Goal: Transaction & Acquisition: Download file/media

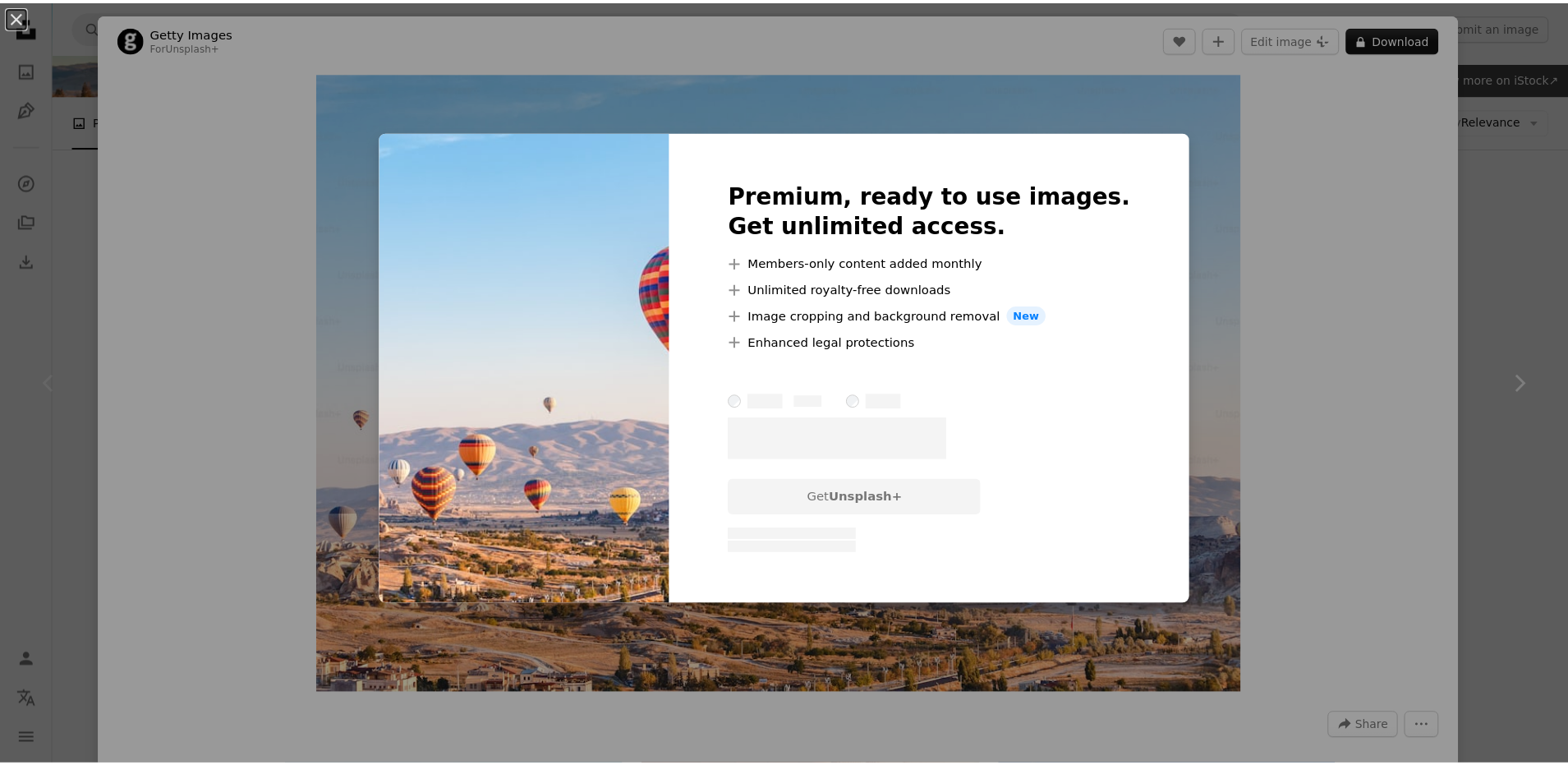
scroll to position [0, 192]
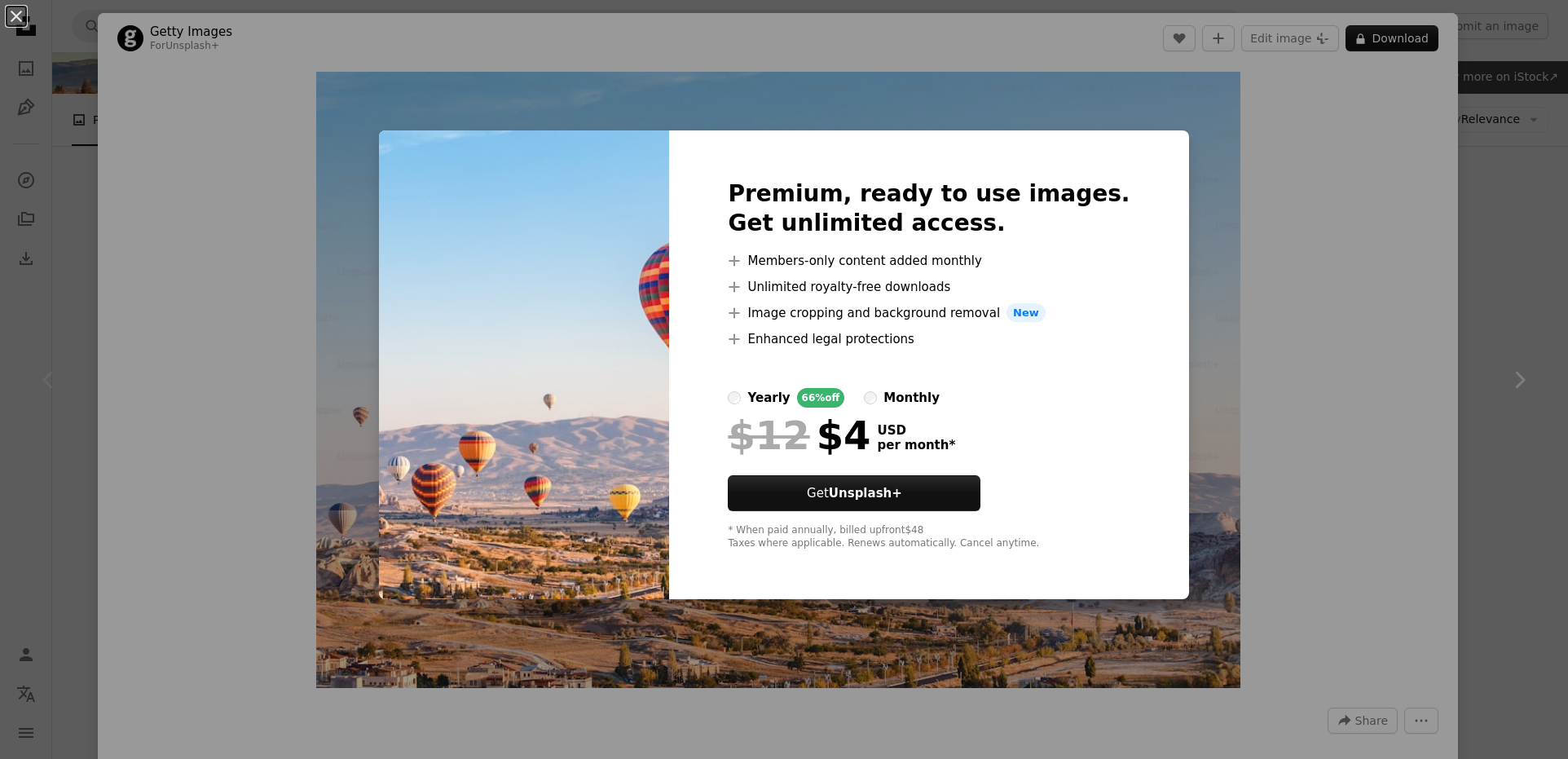
click at [1260, 316] on div "An X shape Premium, ready to use images. Get unlimited access. A plus sign Memb…" at bounding box center [784, 379] width 1568 height 759
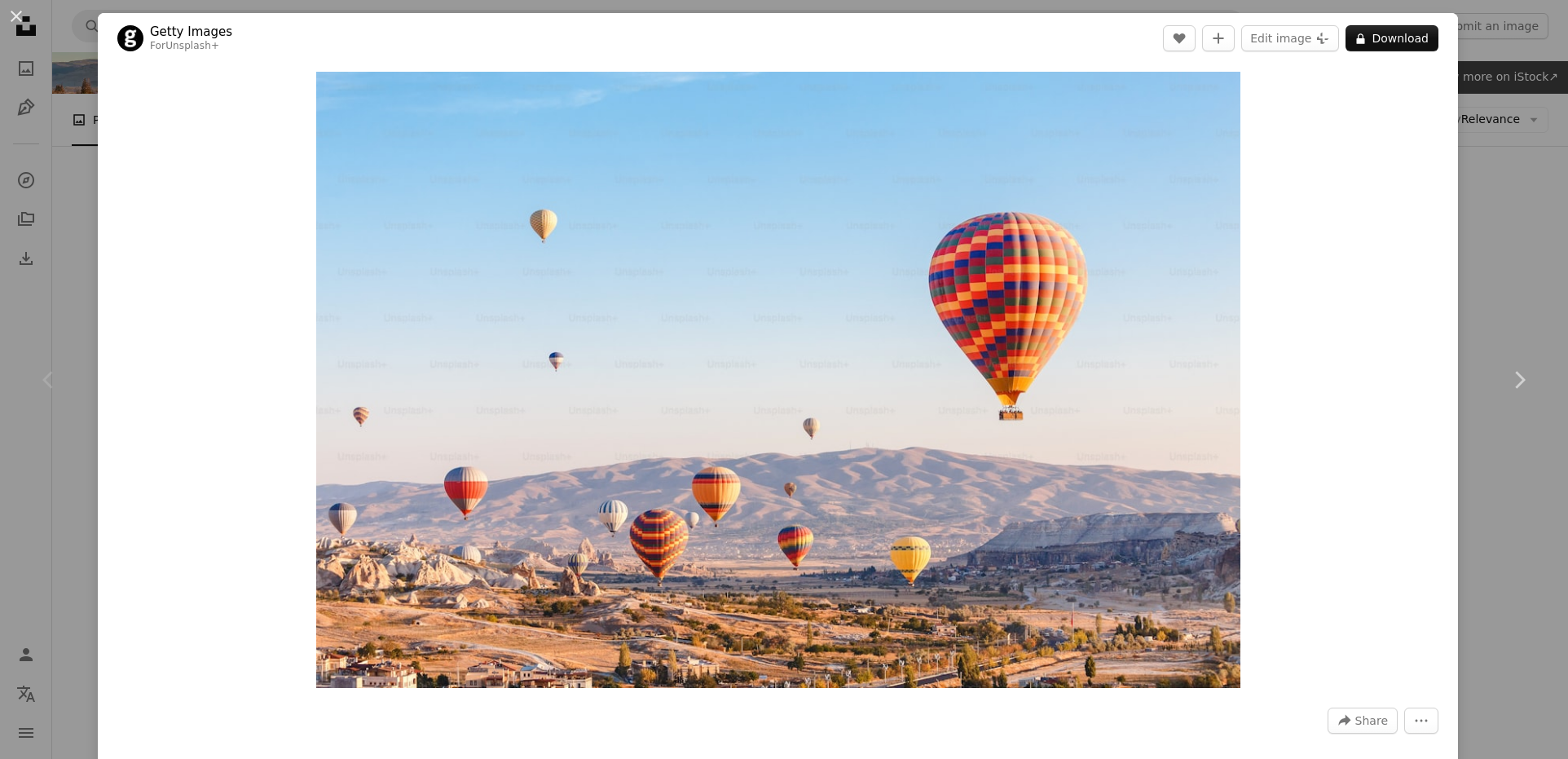
click at [1456, 222] on div "An X shape Chevron left Chevron right Getty Images For Unsplash+ A heart A plus…" at bounding box center [784, 379] width 1568 height 759
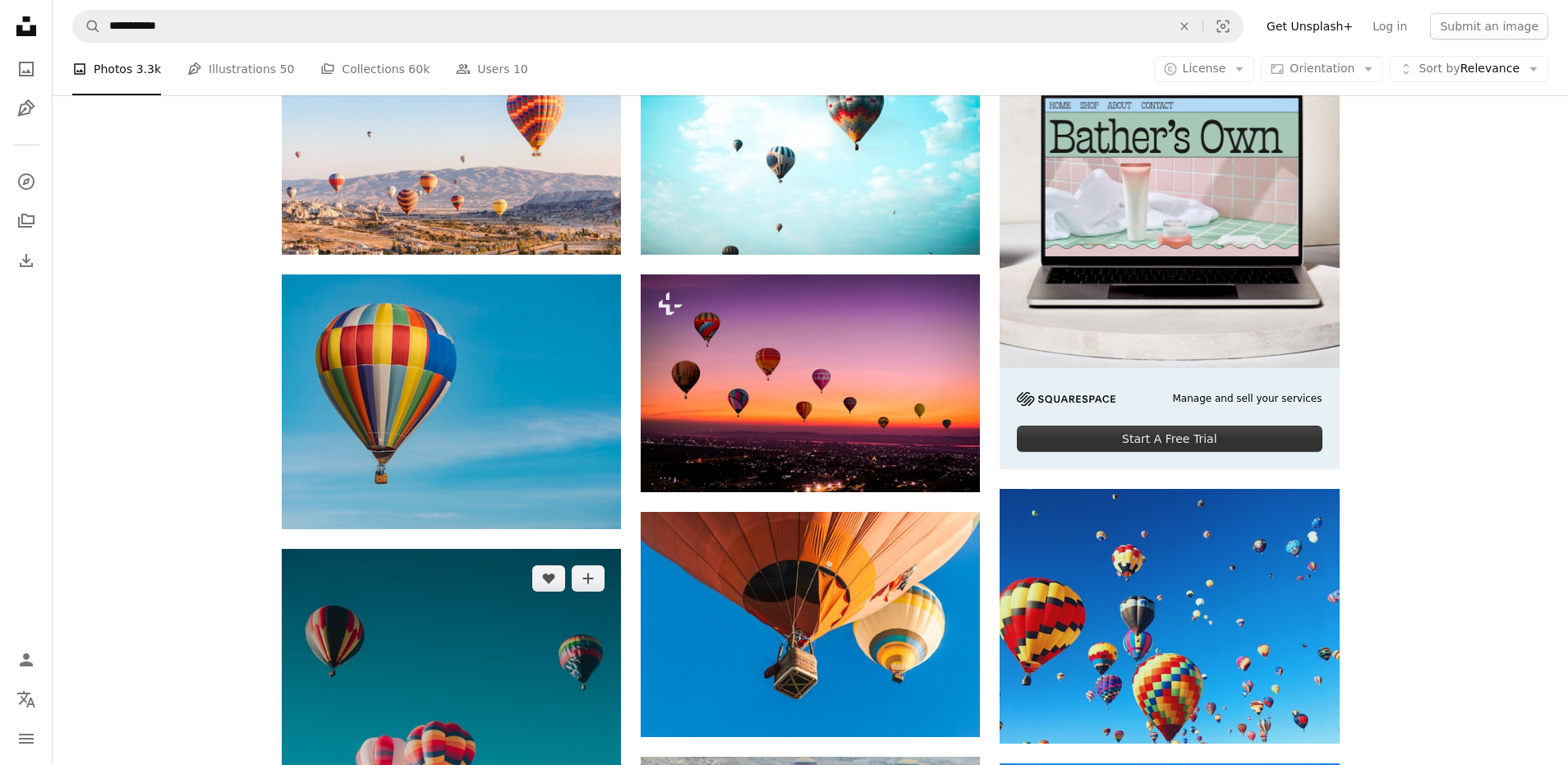
scroll to position [983, 0]
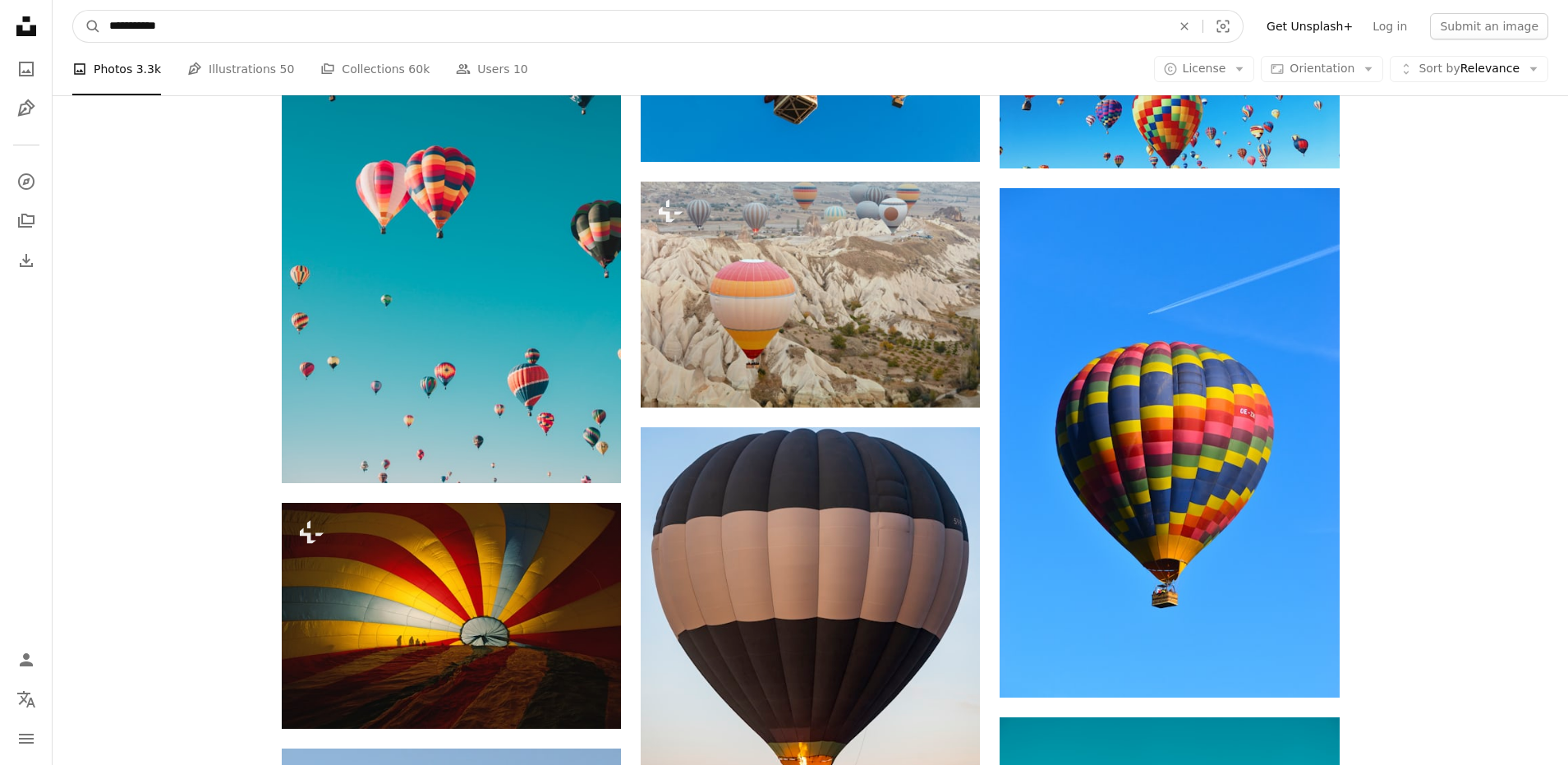
drag, startPoint x: 212, startPoint y: 28, endPoint x: 0, endPoint y: 19, distance: 212.2
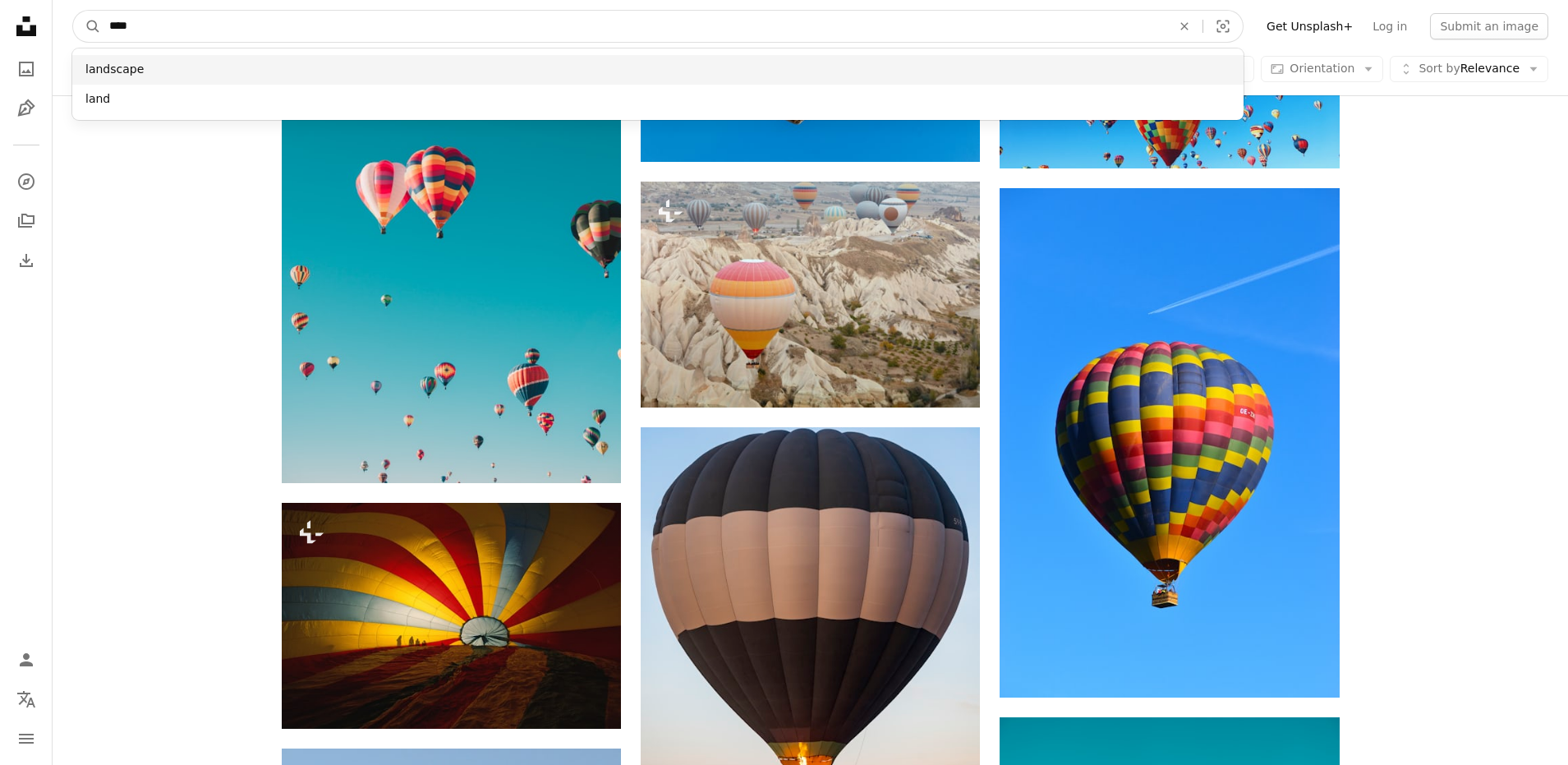
type input "****"
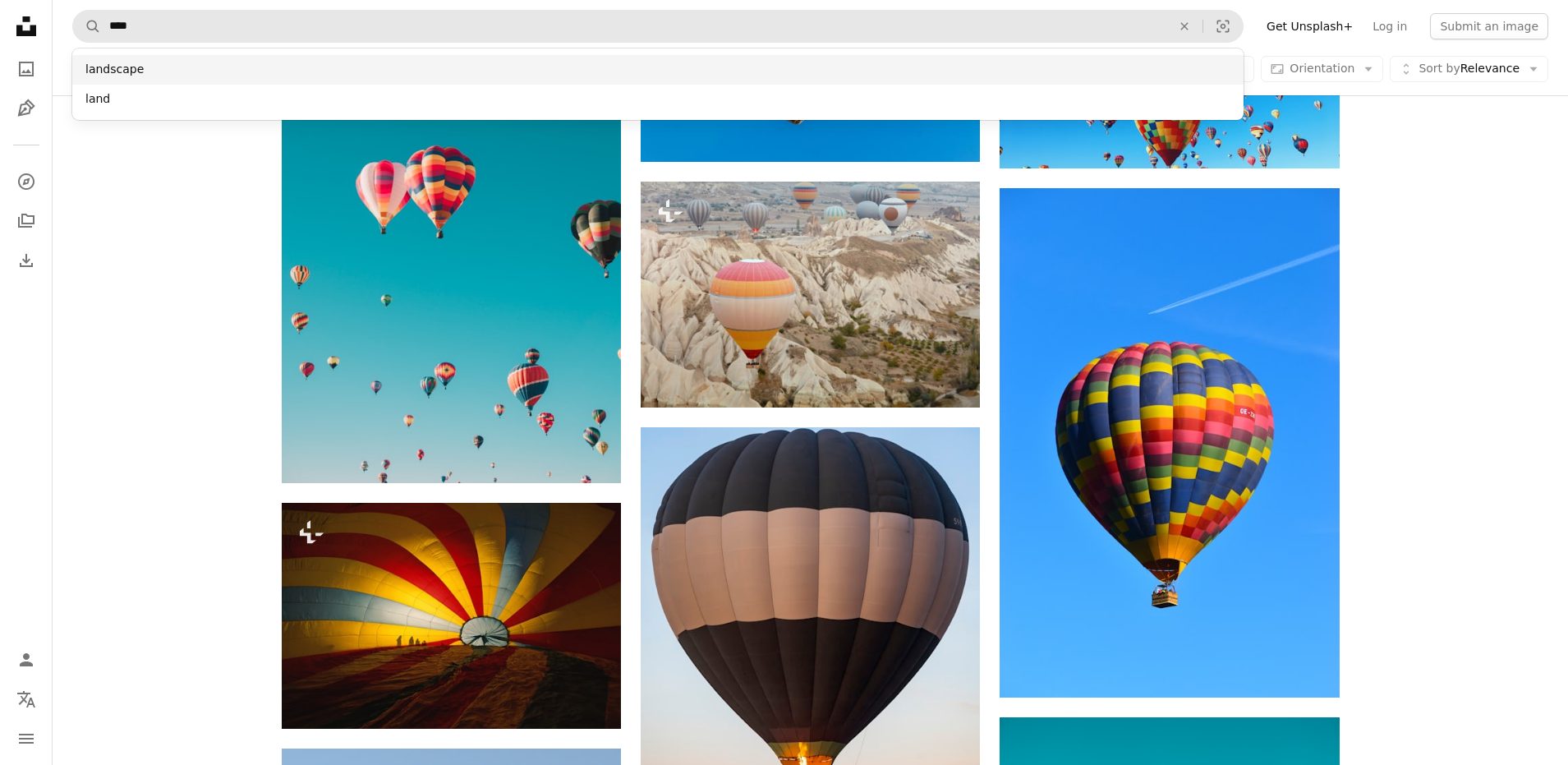
click at [104, 68] on div "landscape" at bounding box center [658, 70] width 1171 height 30
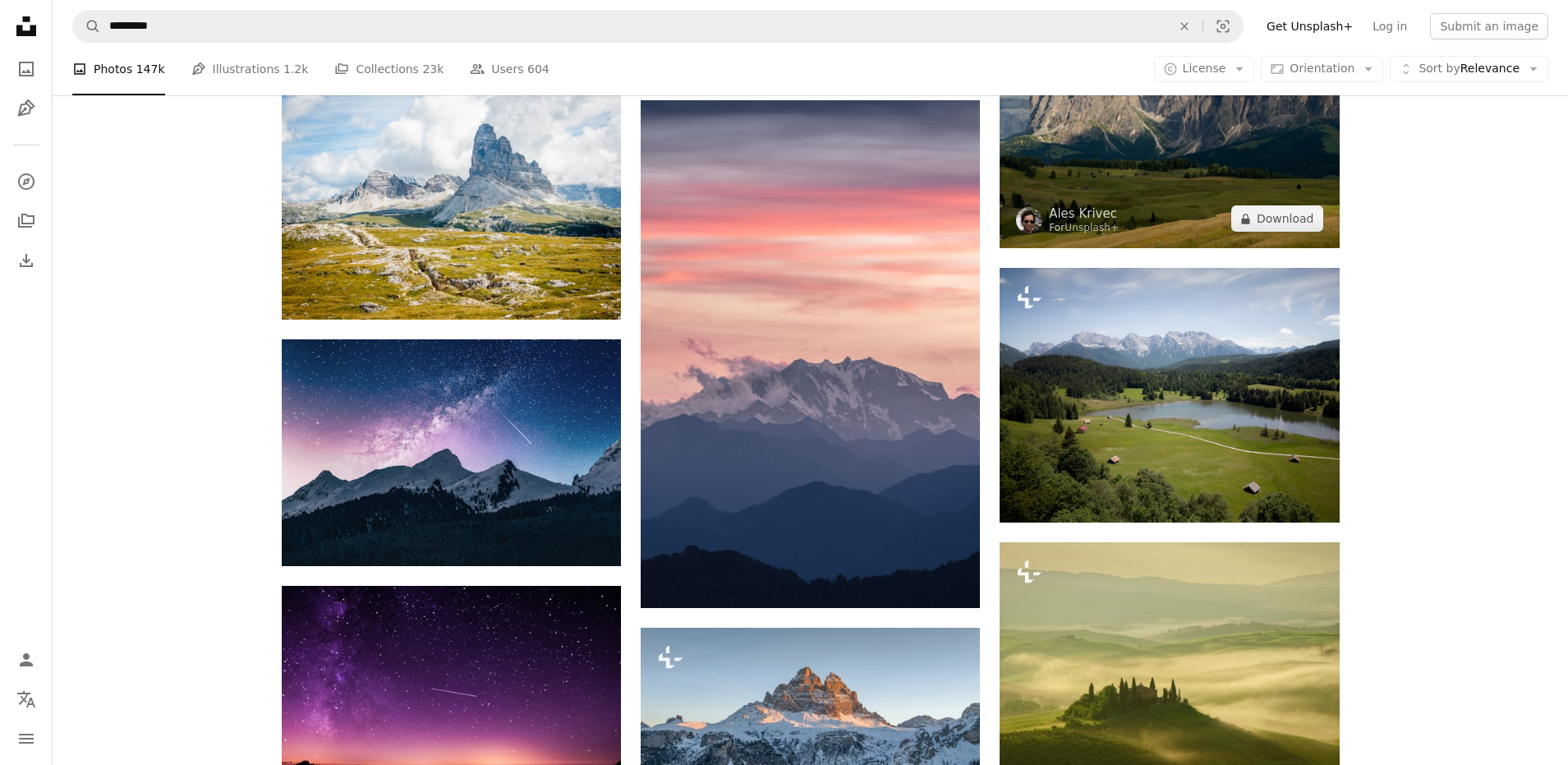
scroll to position [3287, 0]
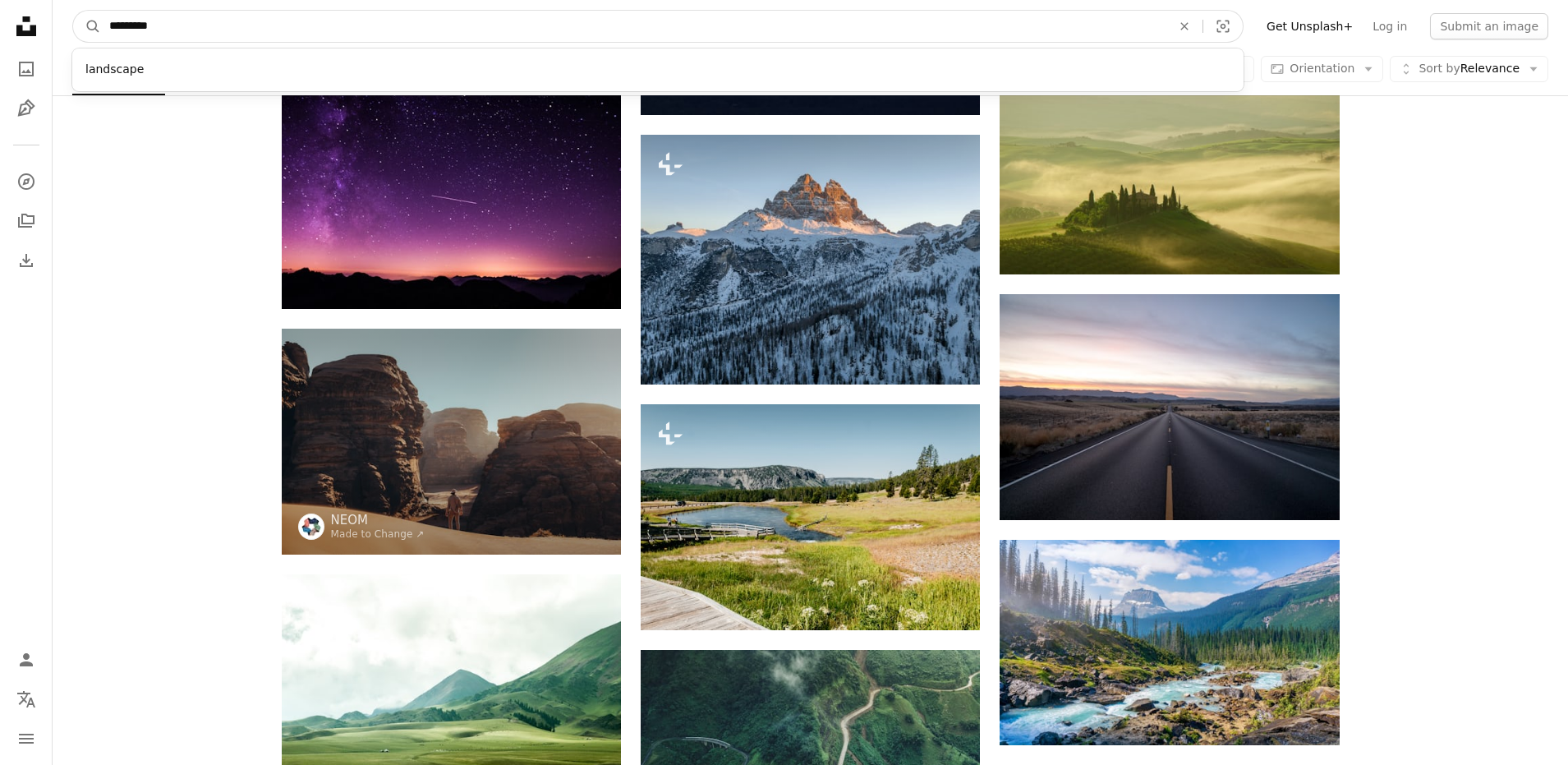
drag, startPoint x: 513, startPoint y: 28, endPoint x: -214, endPoint y: 38, distance: 727.1
click at [0, 38] on html "Unsplash logo Unsplash Home A photo Pen Tool A compass A stack of folders Downl…" at bounding box center [784, 474] width 1568 height 7524
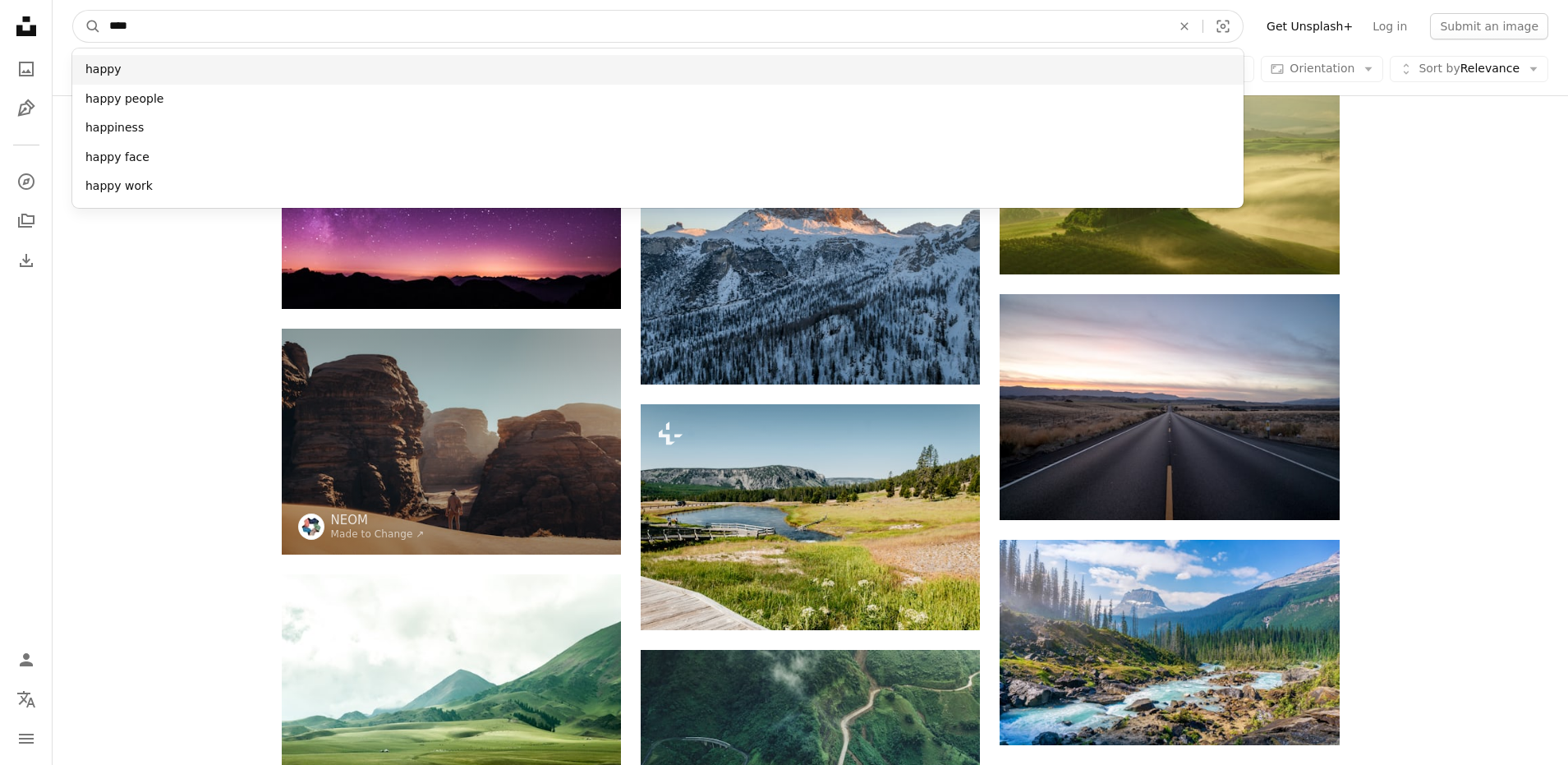
type input "****"
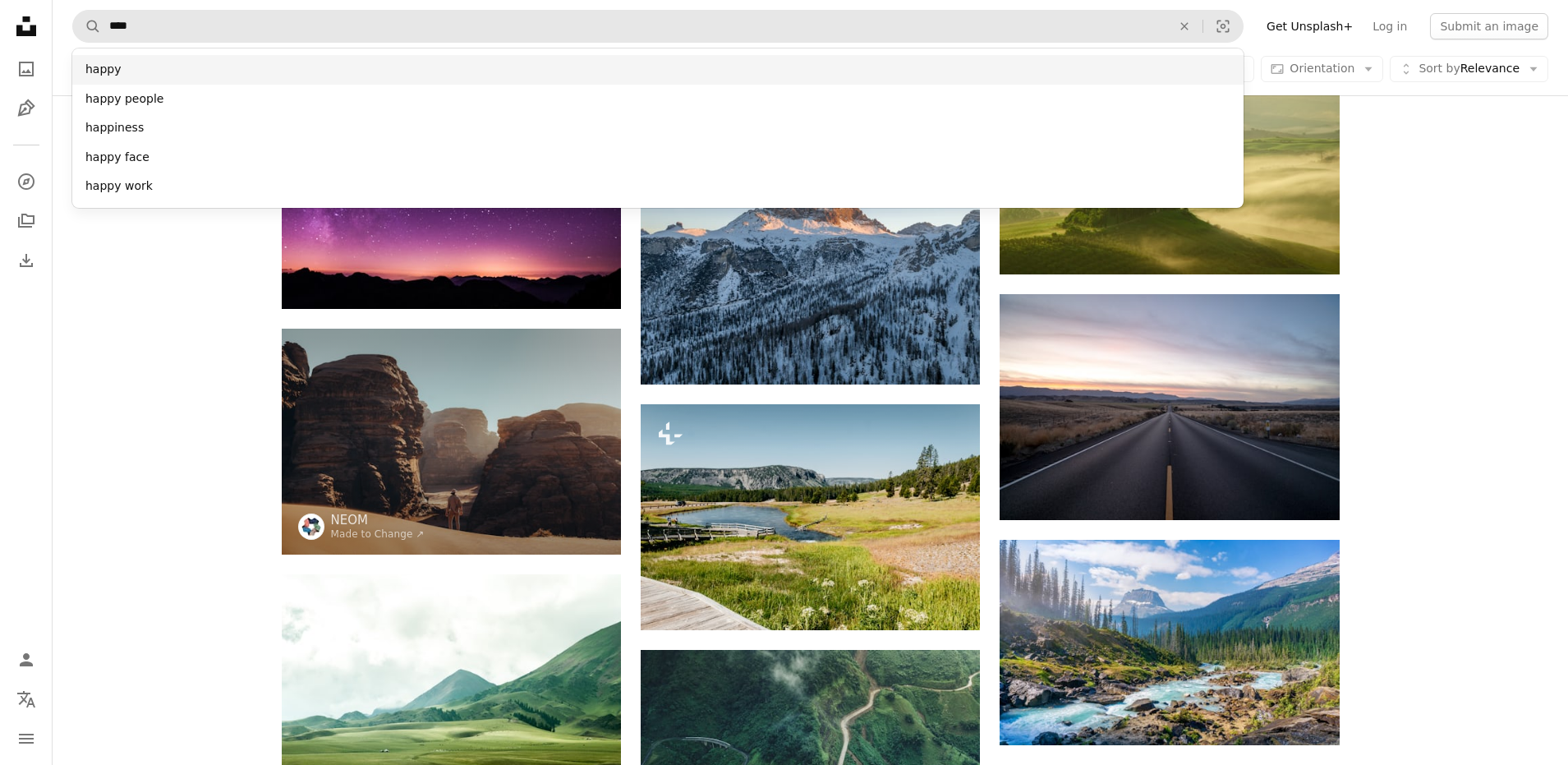
click at [155, 74] on div "happy" at bounding box center [658, 70] width 1171 height 30
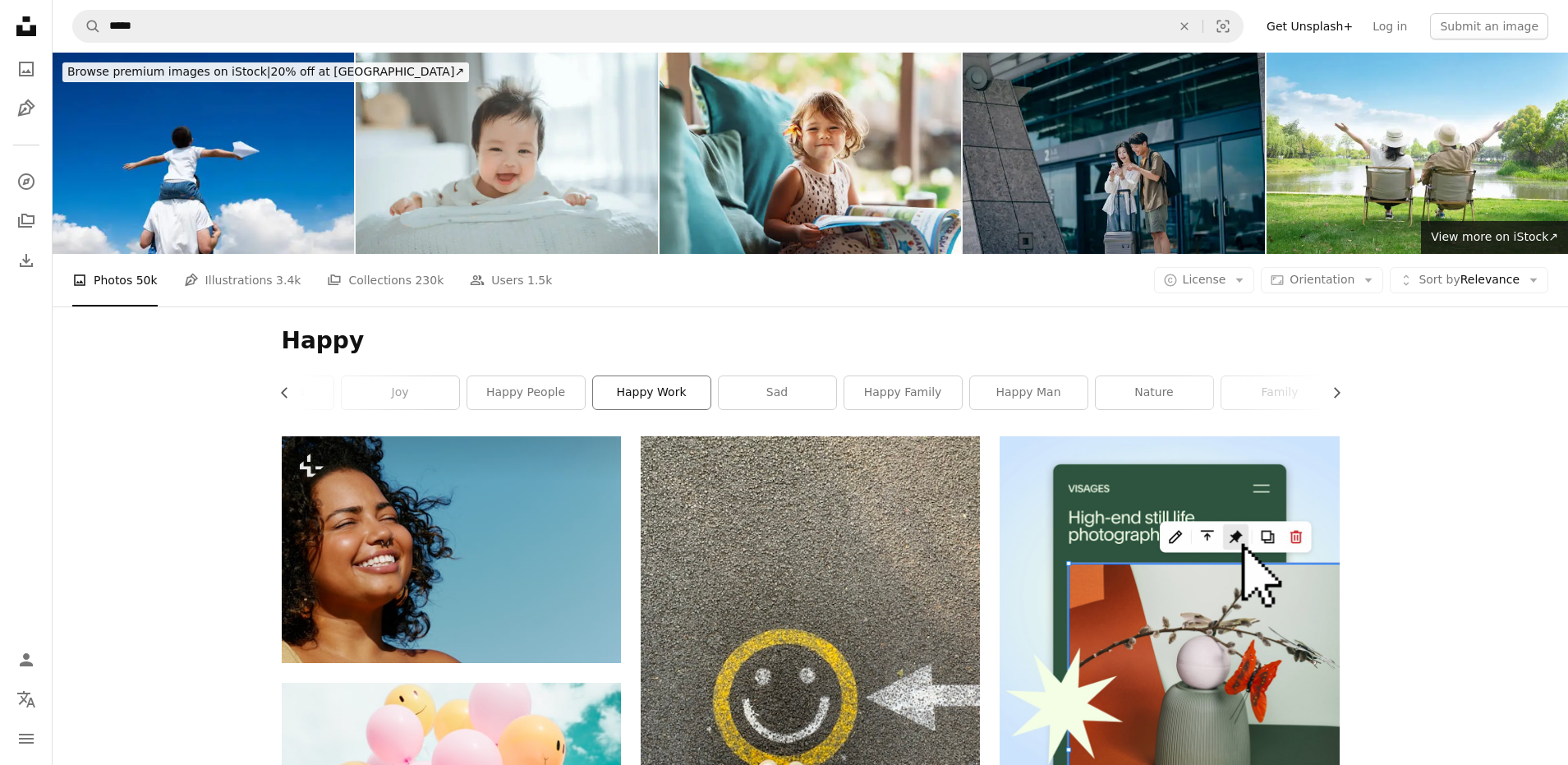
click at [622, 395] on link "happy work" at bounding box center [652, 393] width 118 height 32
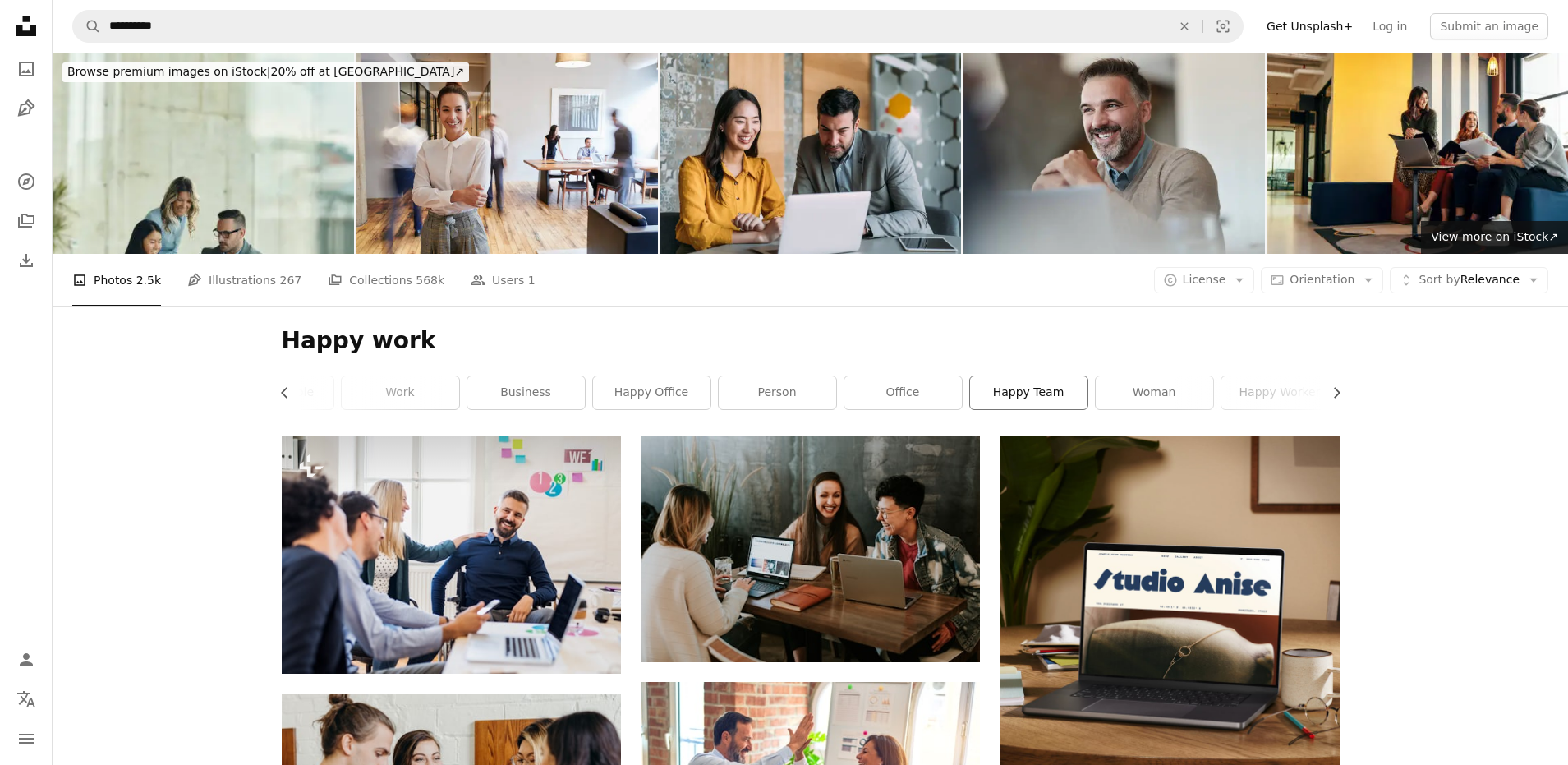
click at [1038, 398] on link "happy team" at bounding box center [1029, 393] width 118 height 32
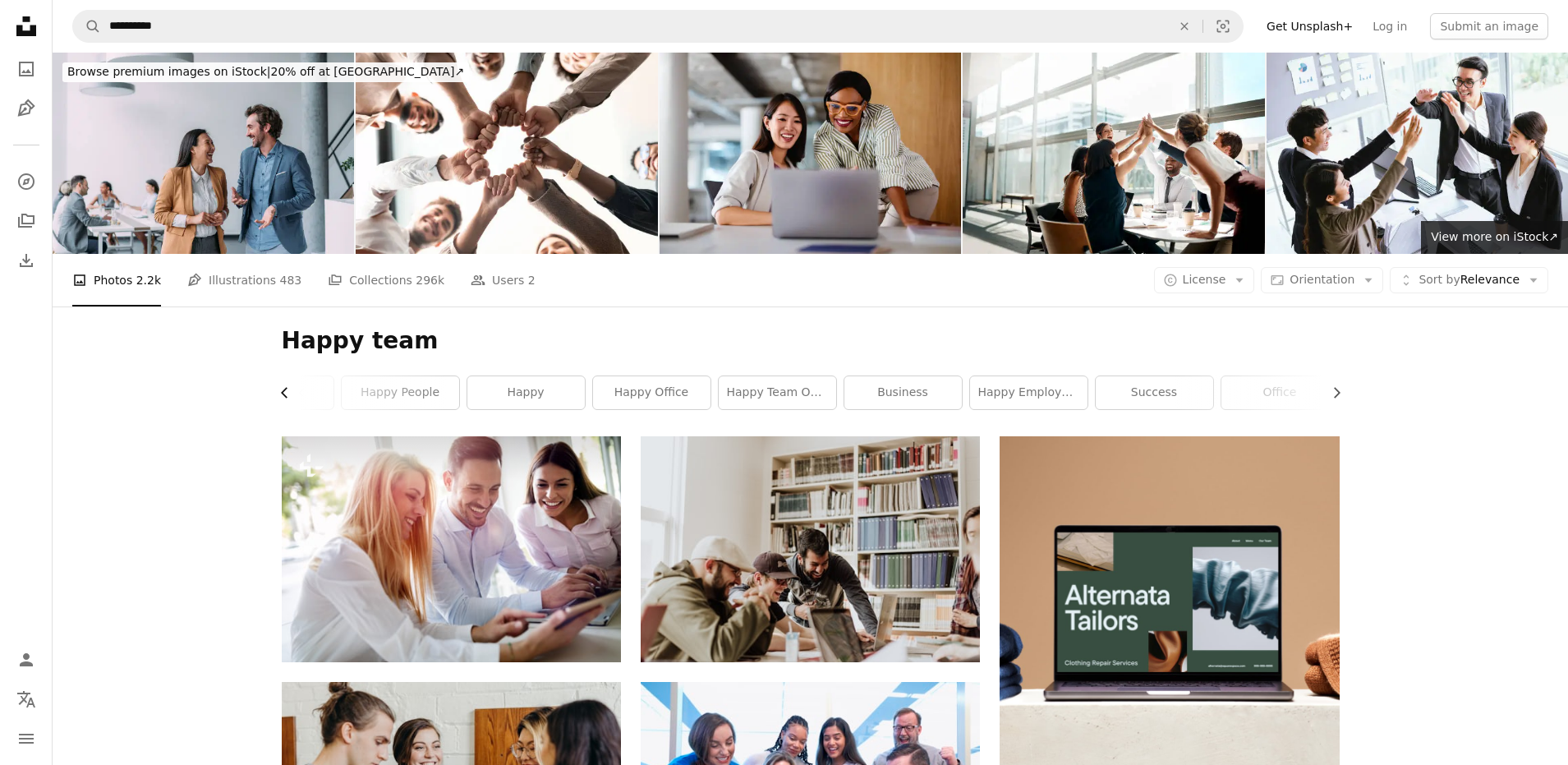
click at [280, 394] on icon "Chevron left" at bounding box center [284, 393] width 17 height 17
click at [280, 394] on div "Happy team Chevron right team teamwork happy people happy happy office happy te…" at bounding box center [810, 372] width 1097 height 130
click at [124, 285] on li "A photo Photos 2.2k" at bounding box center [116, 280] width 89 height 53
click at [126, 281] on li "A photo Photos 2.2k" at bounding box center [116, 280] width 89 height 53
click at [104, 281] on li "A photo Photos 2.2k" at bounding box center [116, 280] width 89 height 53
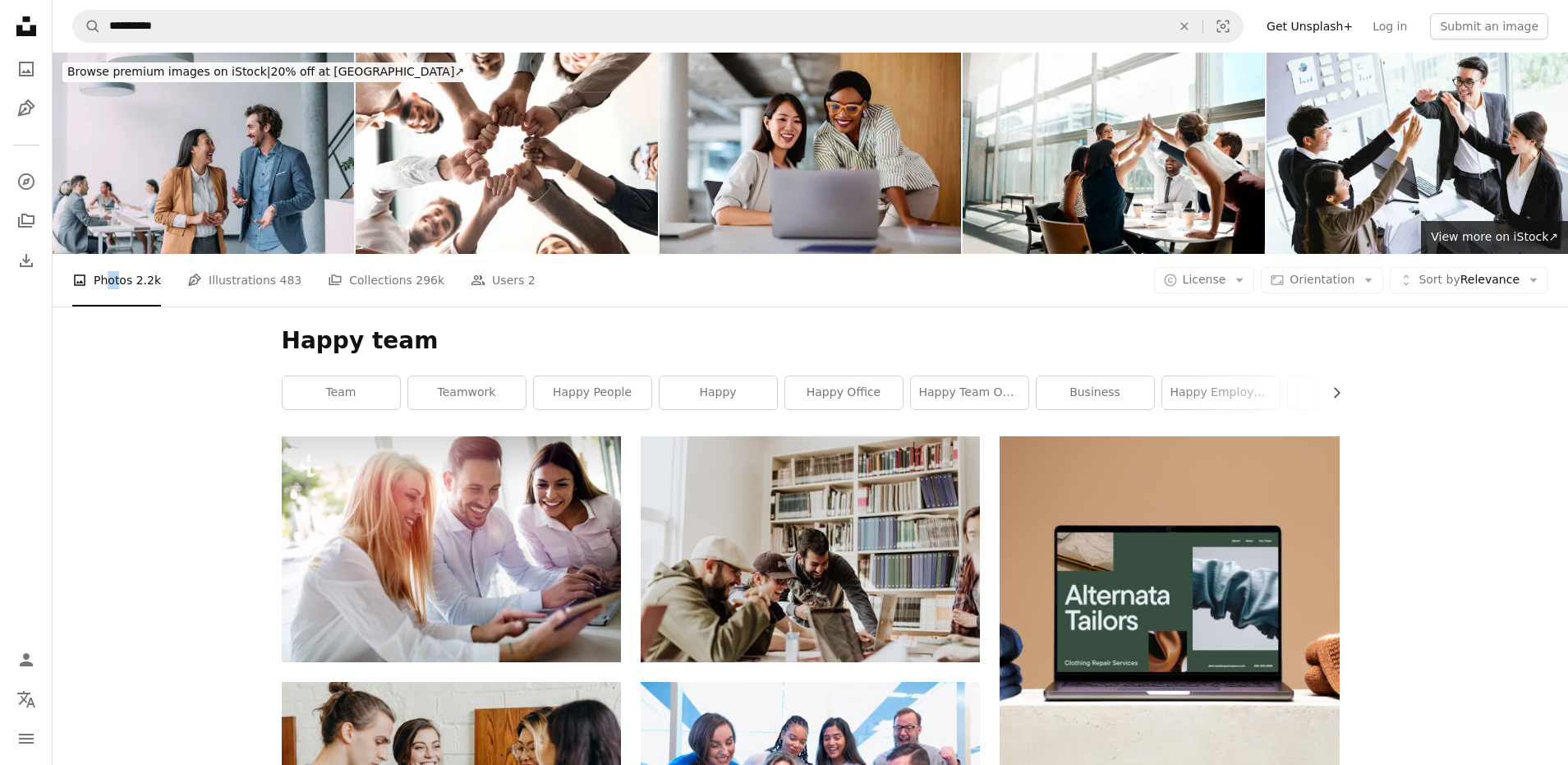
click at [18, 30] on icon at bounding box center [26, 26] width 19 height 19
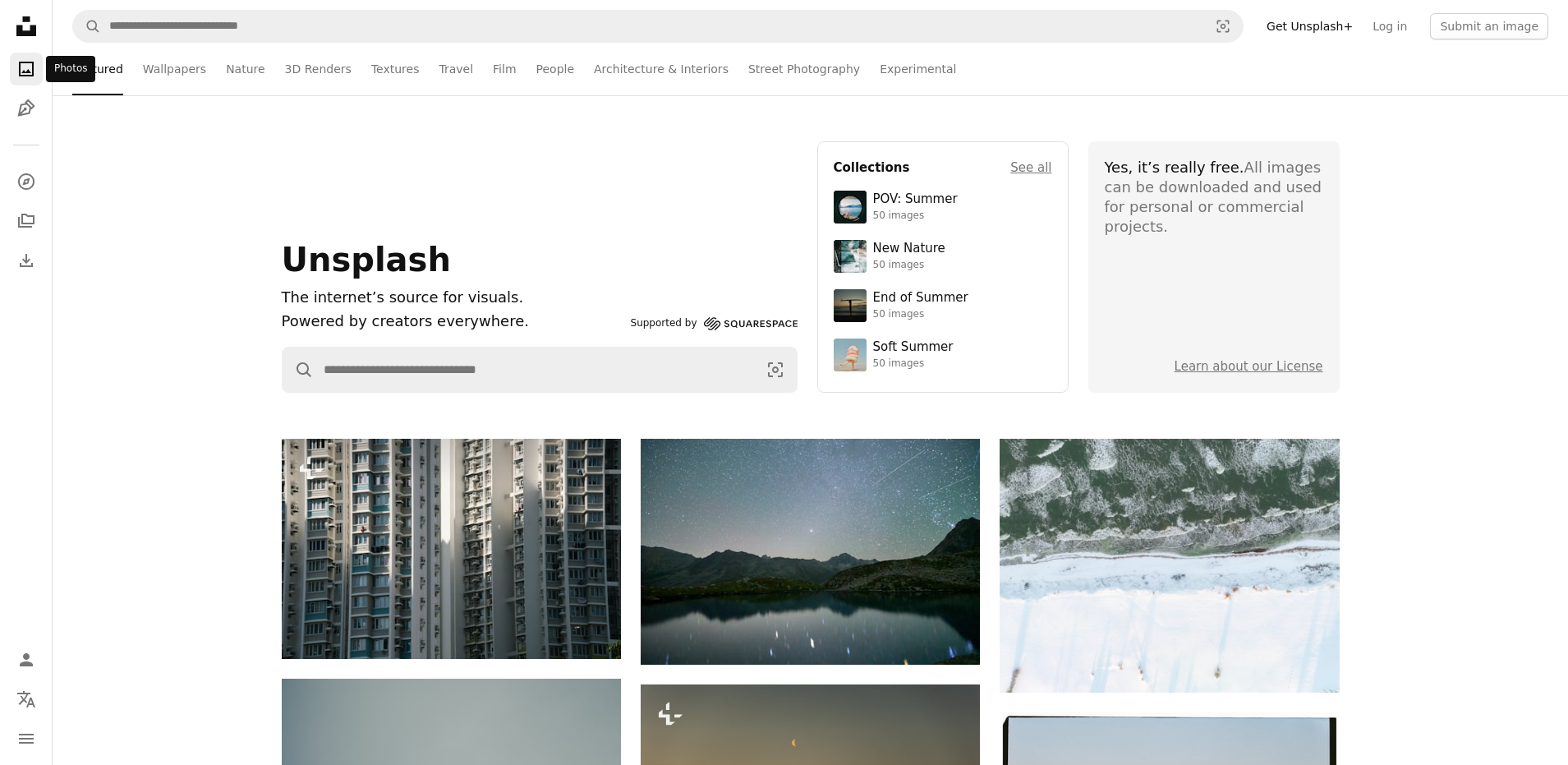
click at [25, 60] on icon "A photo" at bounding box center [26, 69] width 19 height 19
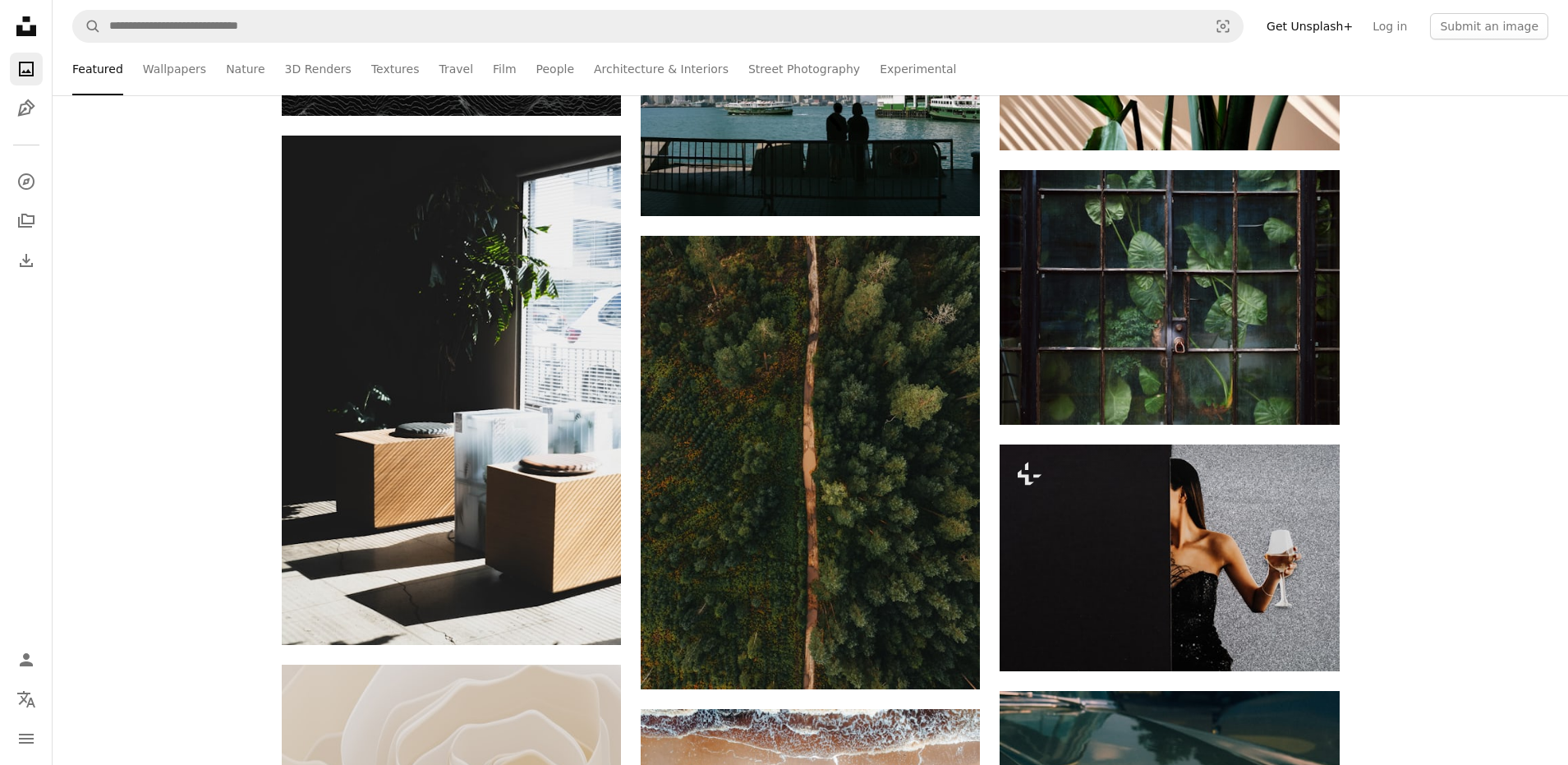
scroll to position [7396, 0]
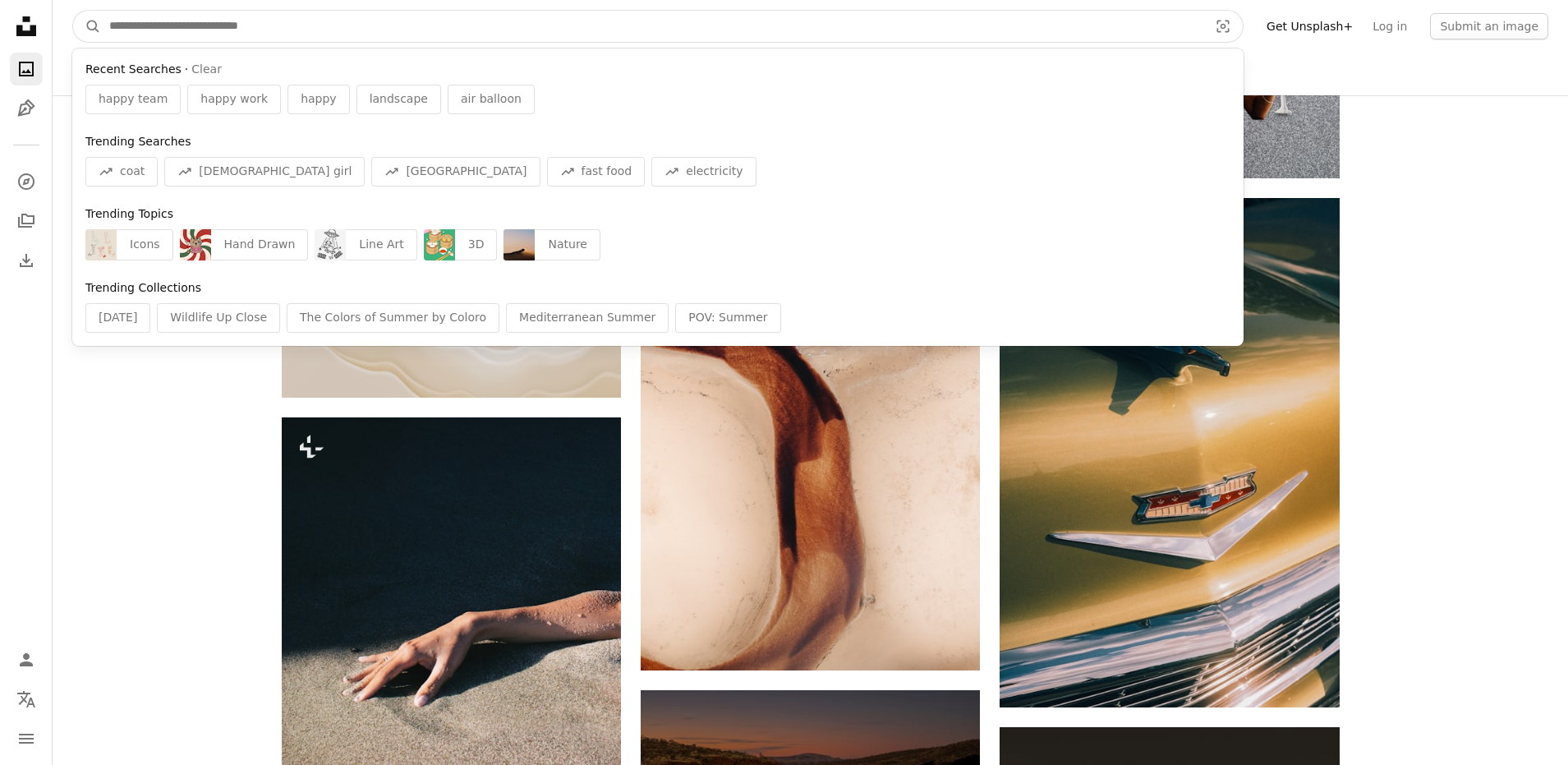
click at [256, 13] on input "Find visuals sitewide" at bounding box center [652, 26] width 1103 height 32
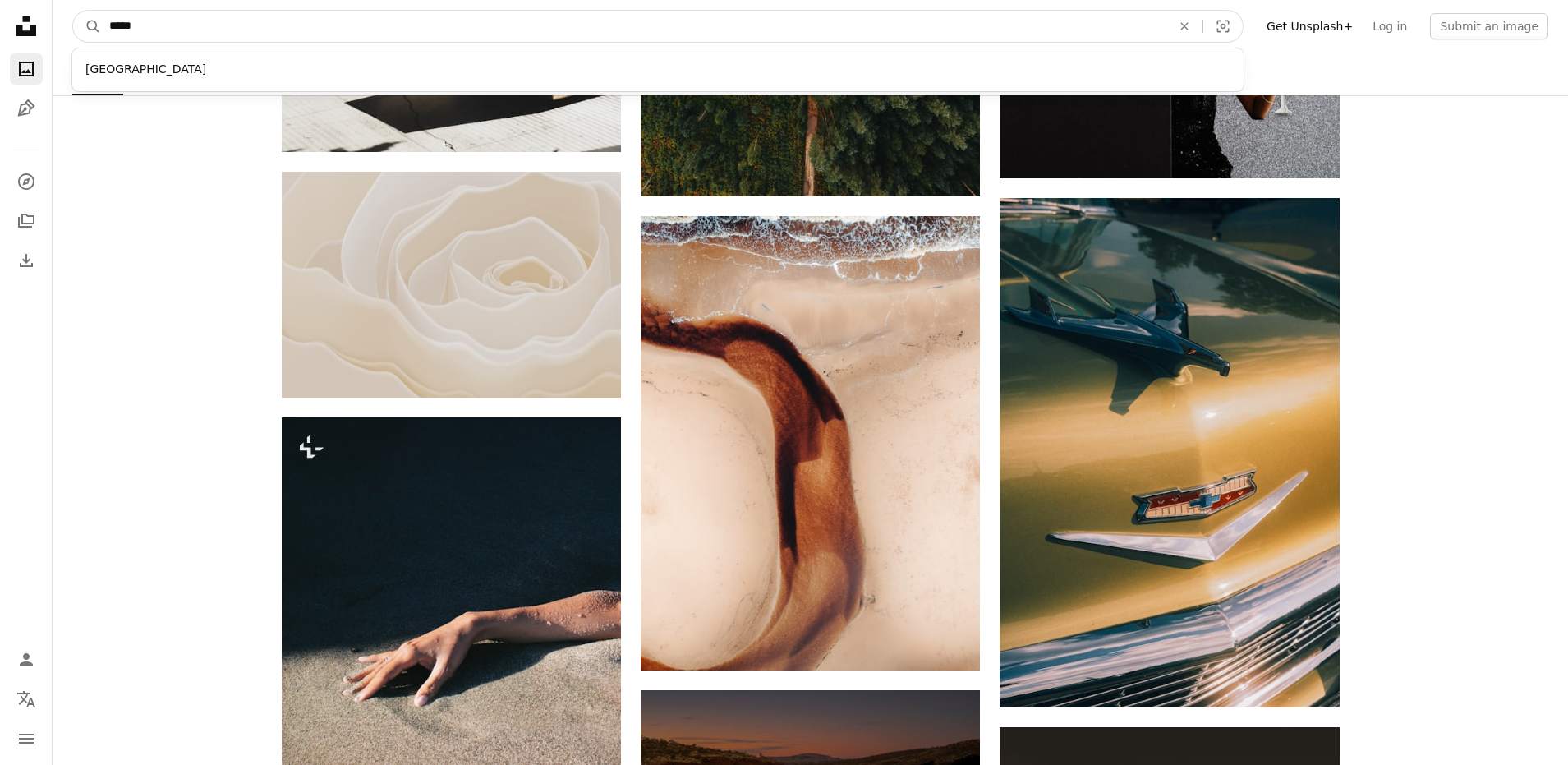
type input "*****"
click at [73, 11] on button "A magnifying glass" at bounding box center [87, 26] width 28 height 32
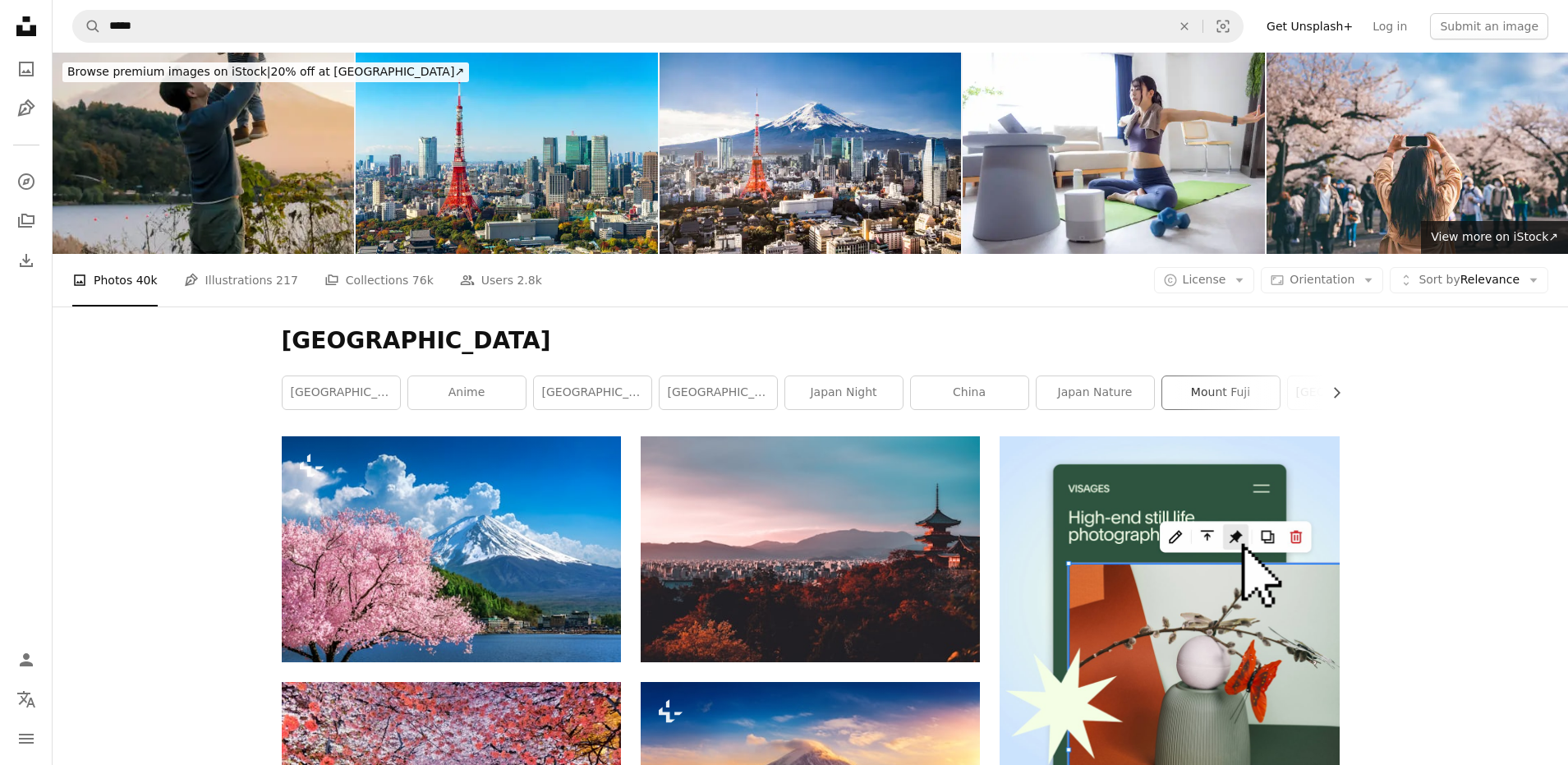
click at [1202, 393] on link "mount fuji" at bounding box center [1221, 393] width 118 height 32
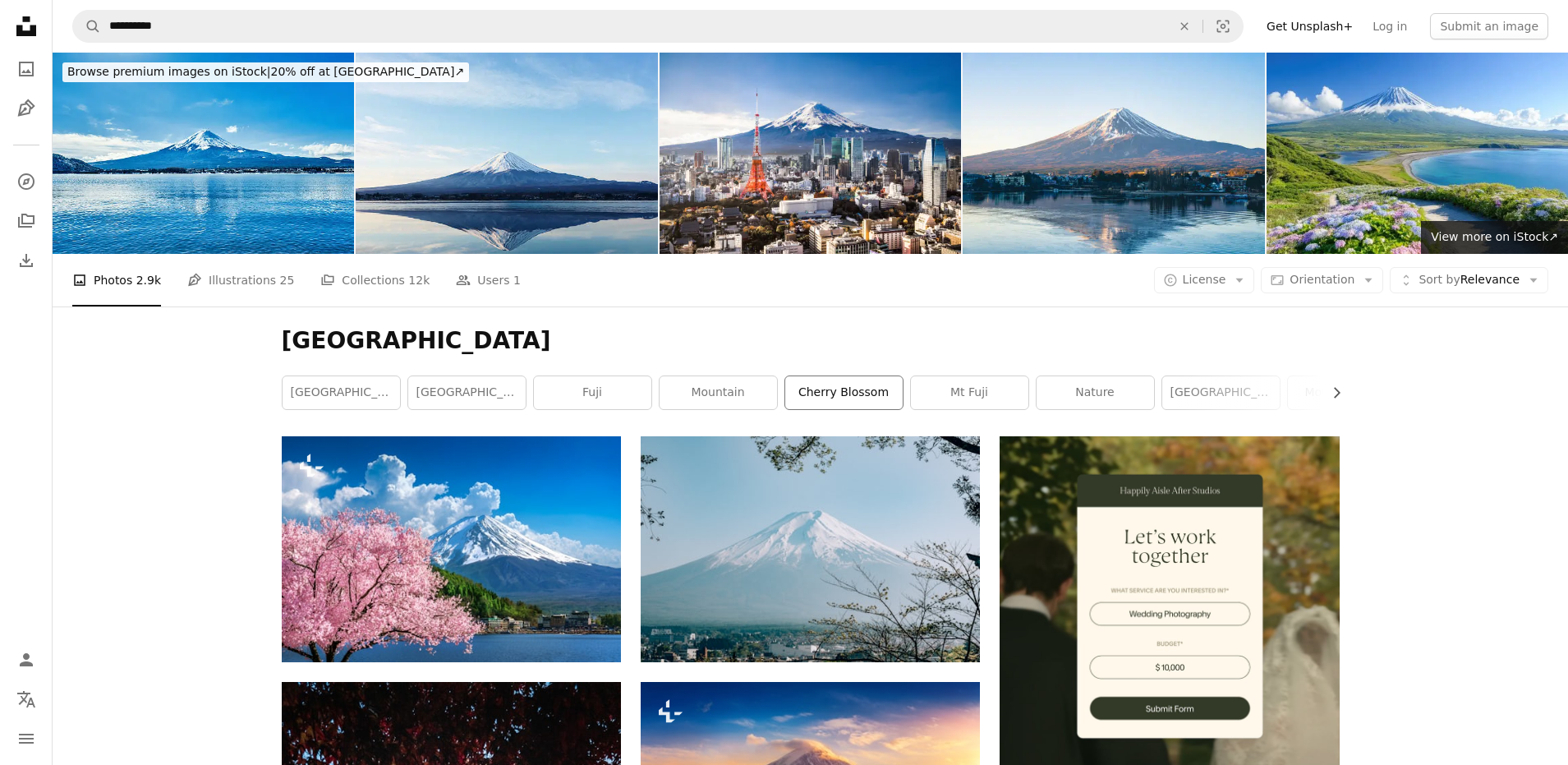
click at [875, 393] on link "cherry blossom" at bounding box center [845, 393] width 118 height 32
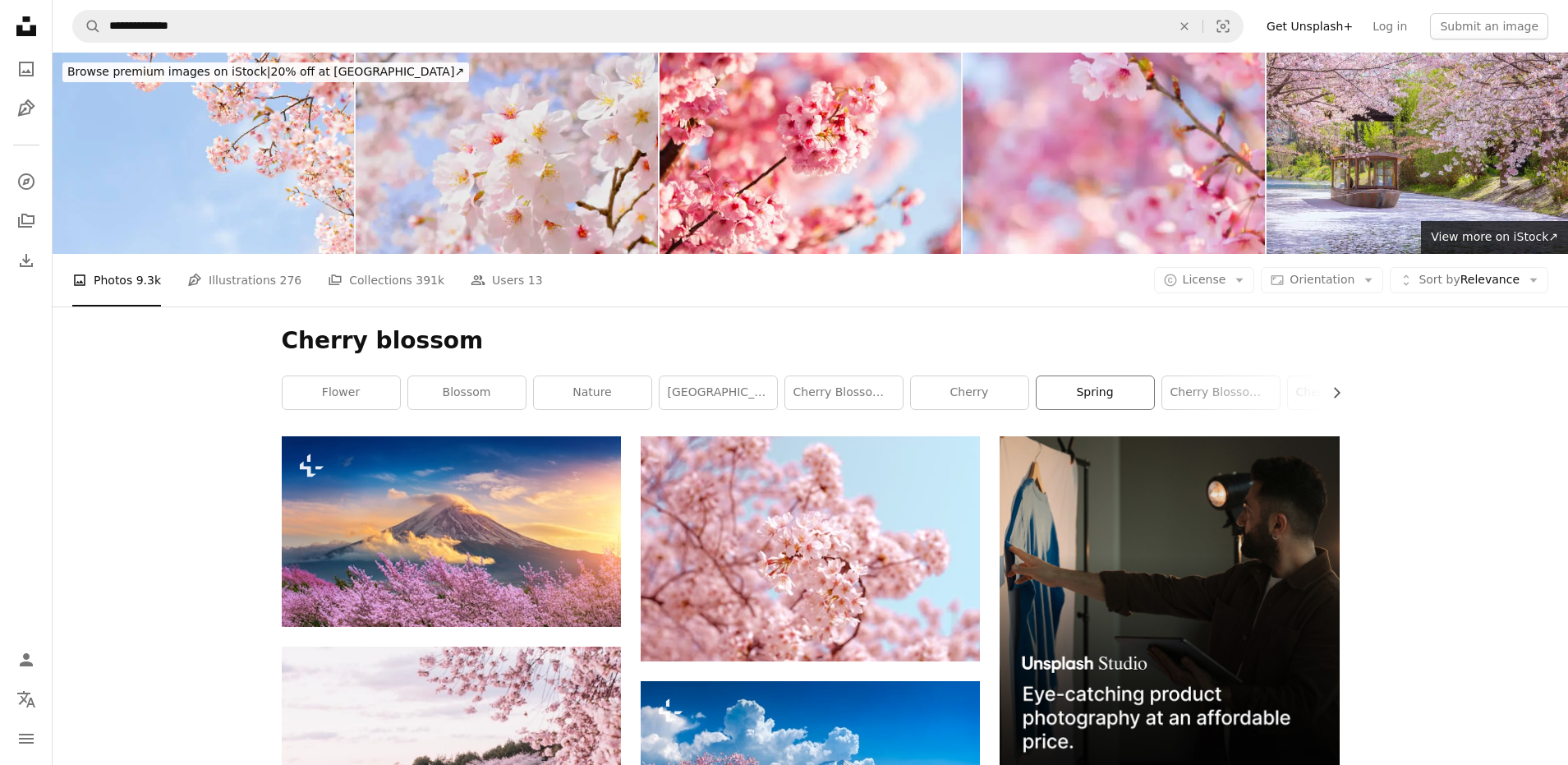
click at [1063, 403] on link "spring" at bounding box center [1096, 393] width 118 height 32
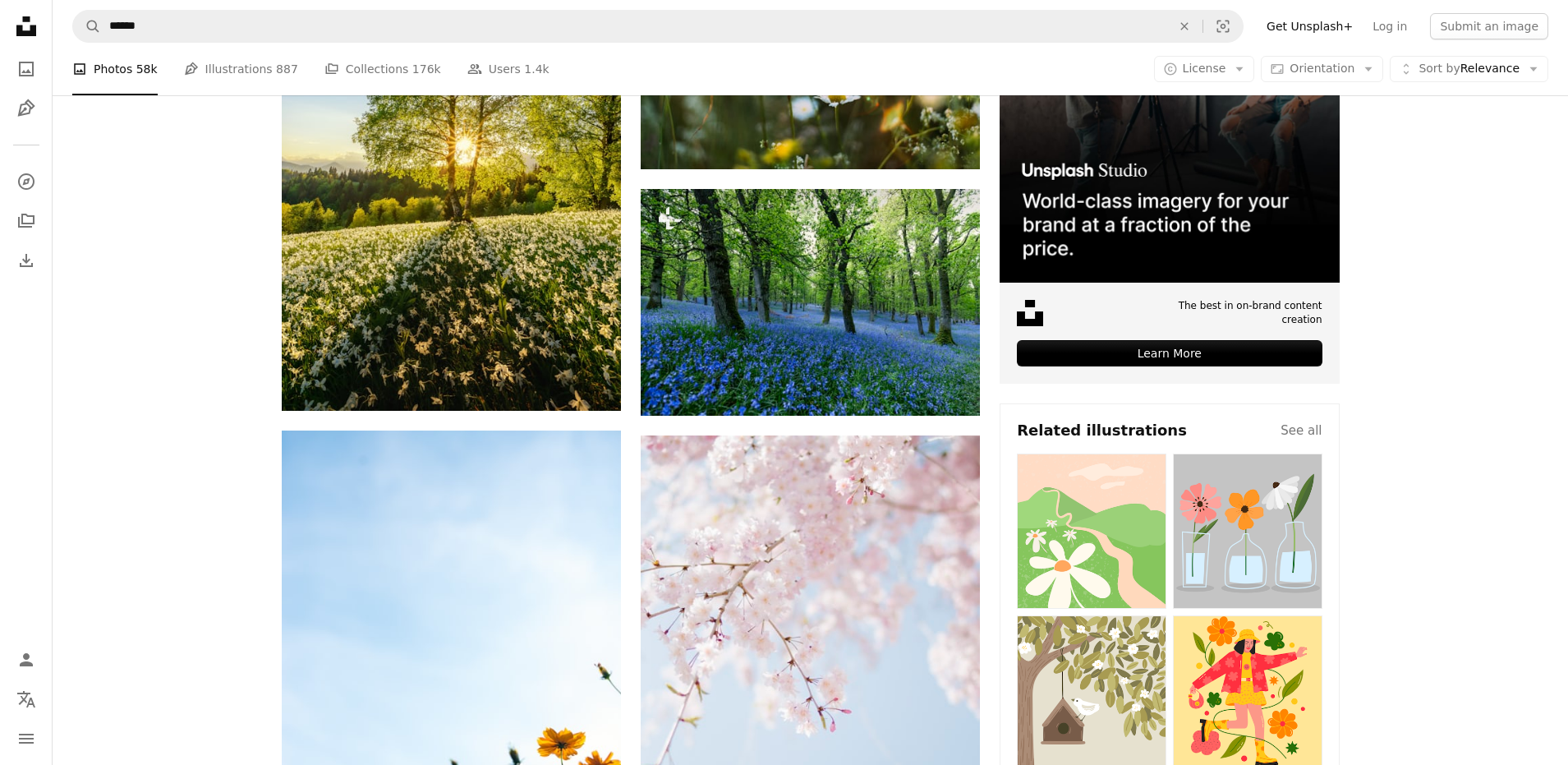
scroll to position [83, 0]
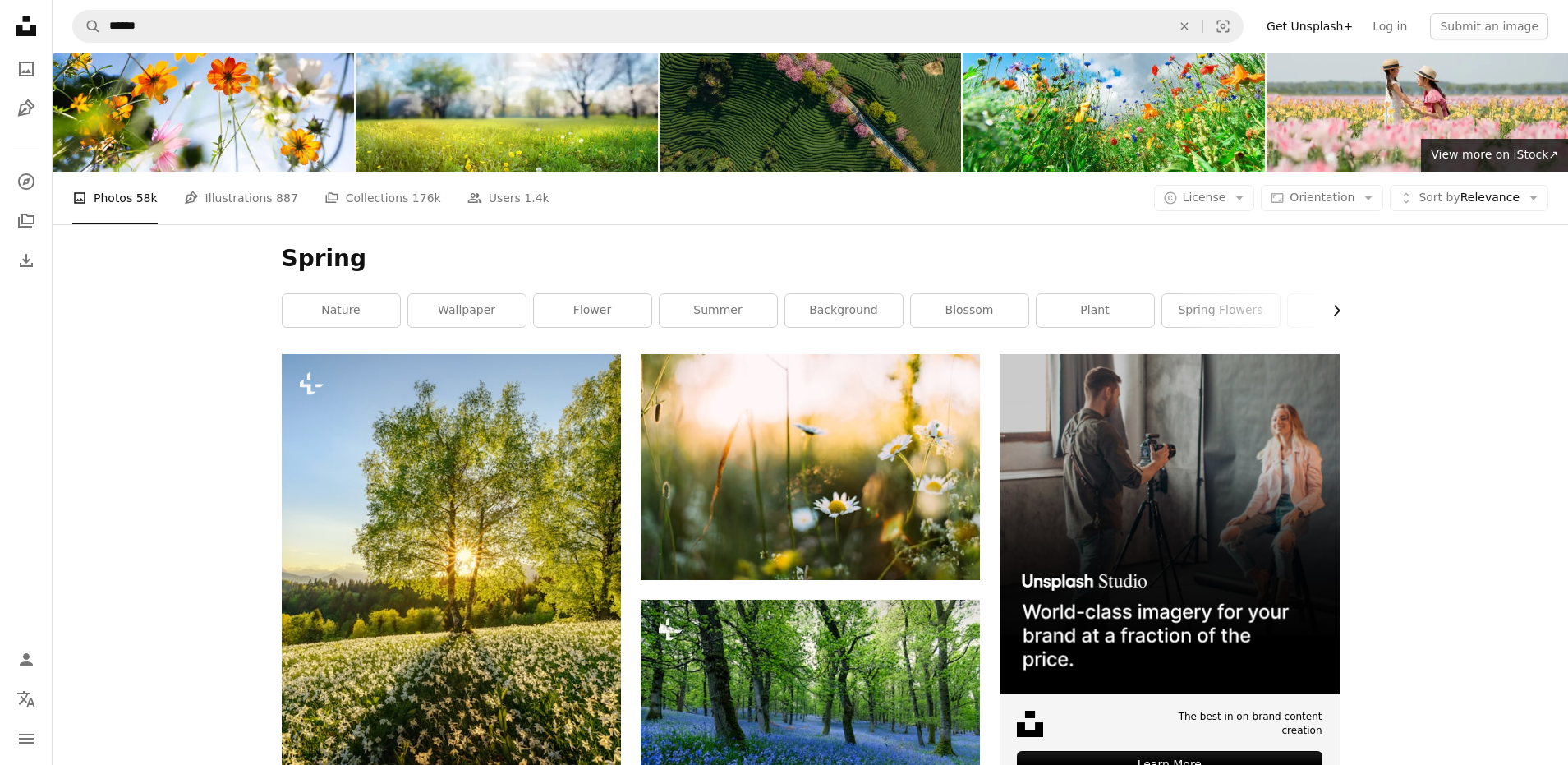
click at [1339, 307] on icon "Chevron right" at bounding box center [1336, 310] width 17 height 17
click at [1338, 307] on icon "Chevron right" at bounding box center [1336, 310] width 17 height 17
click at [1274, 310] on link "floral" at bounding box center [1280, 310] width 118 height 32
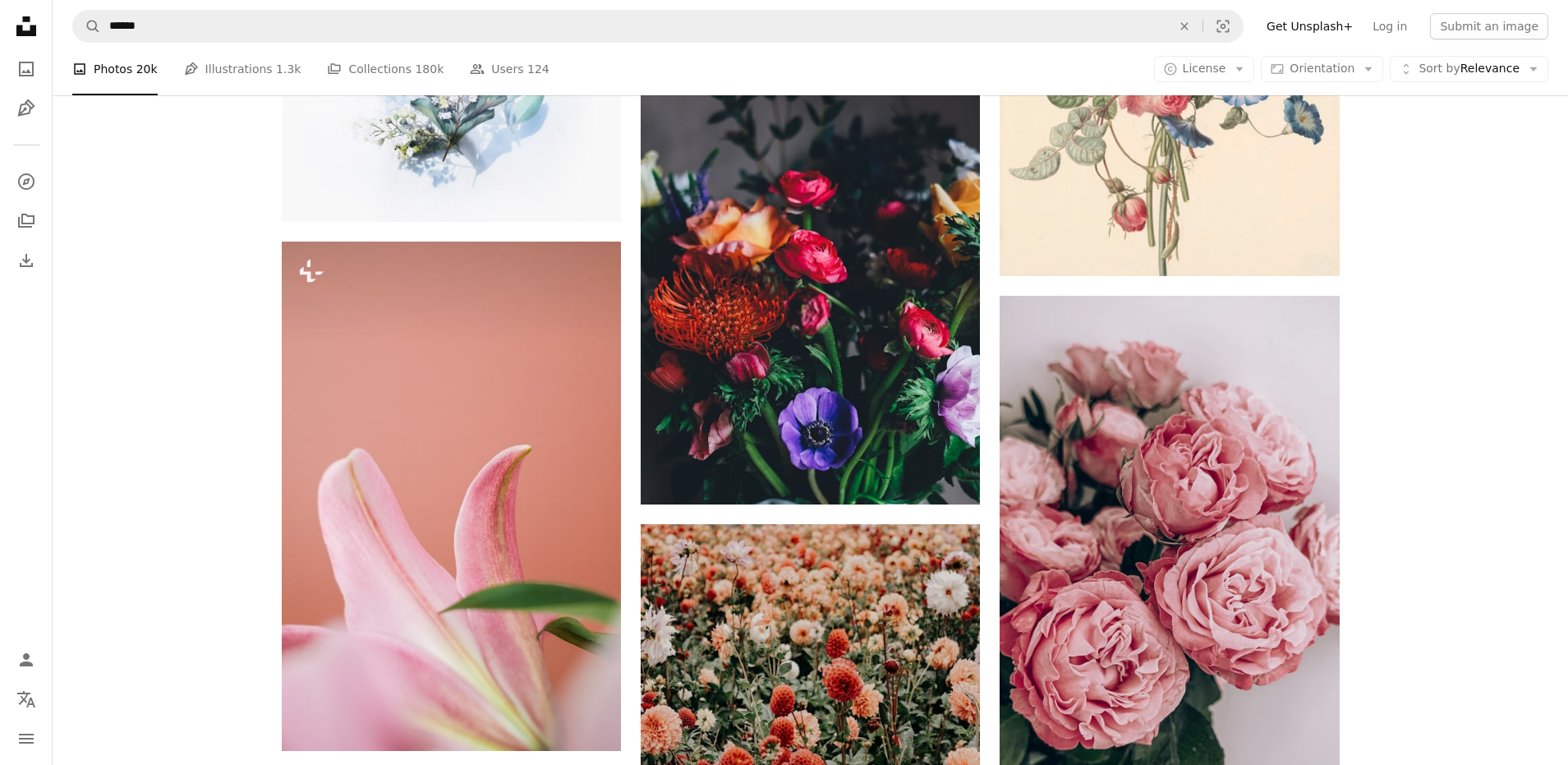
scroll to position [1697, 0]
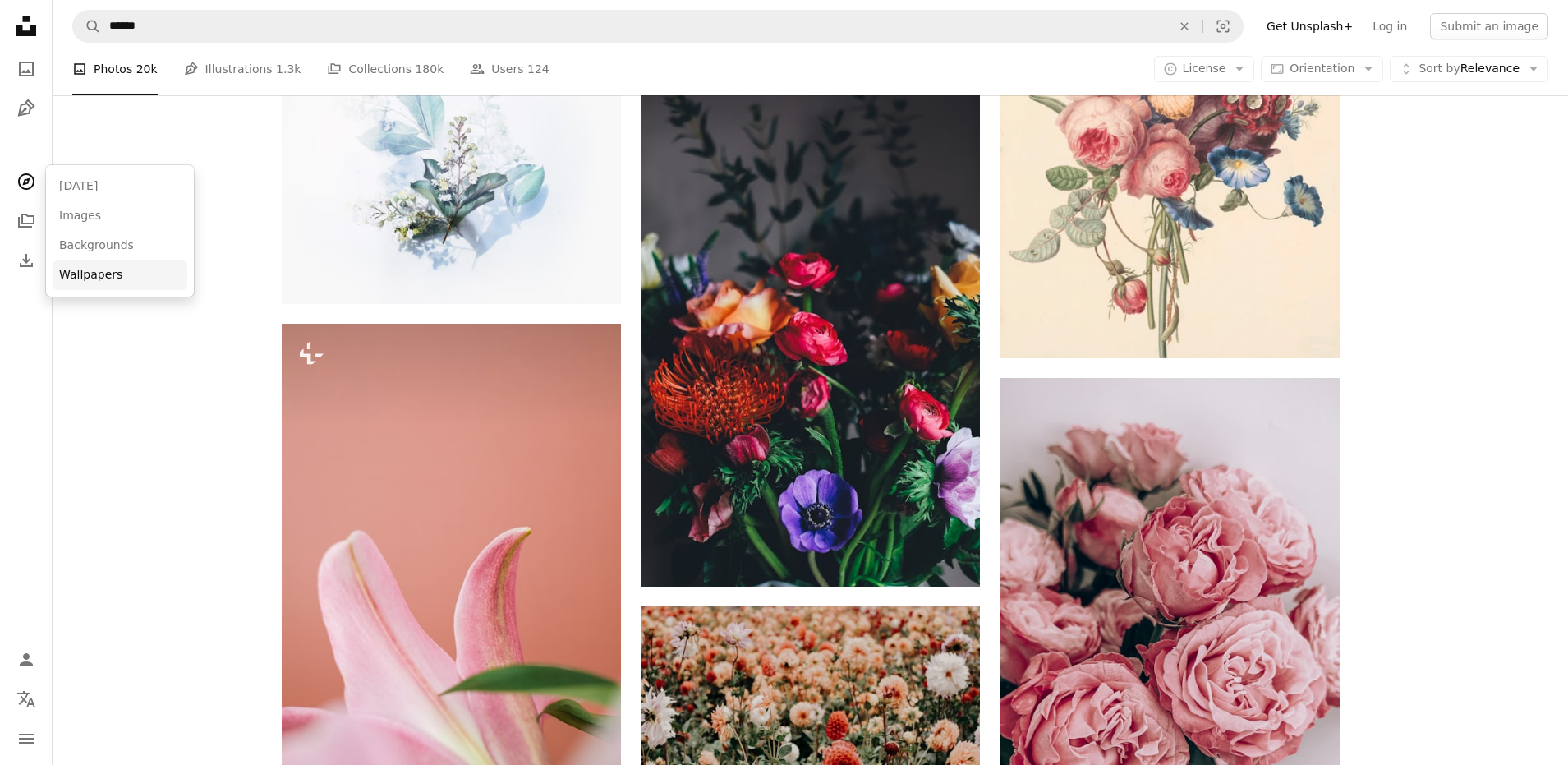
click at [83, 268] on link "Wallpapers" at bounding box center [119, 276] width 134 height 30
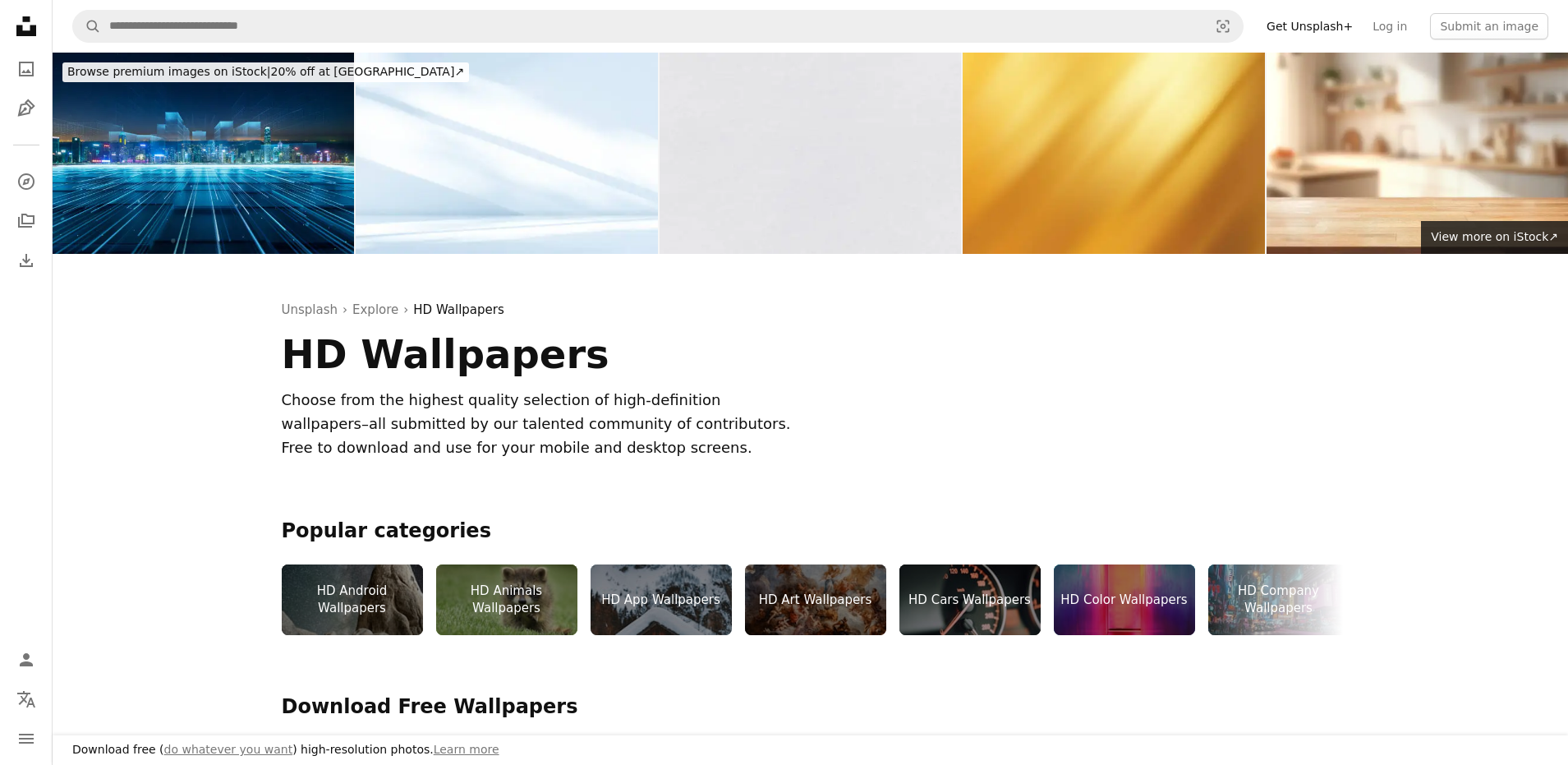
scroll to position [164, 0]
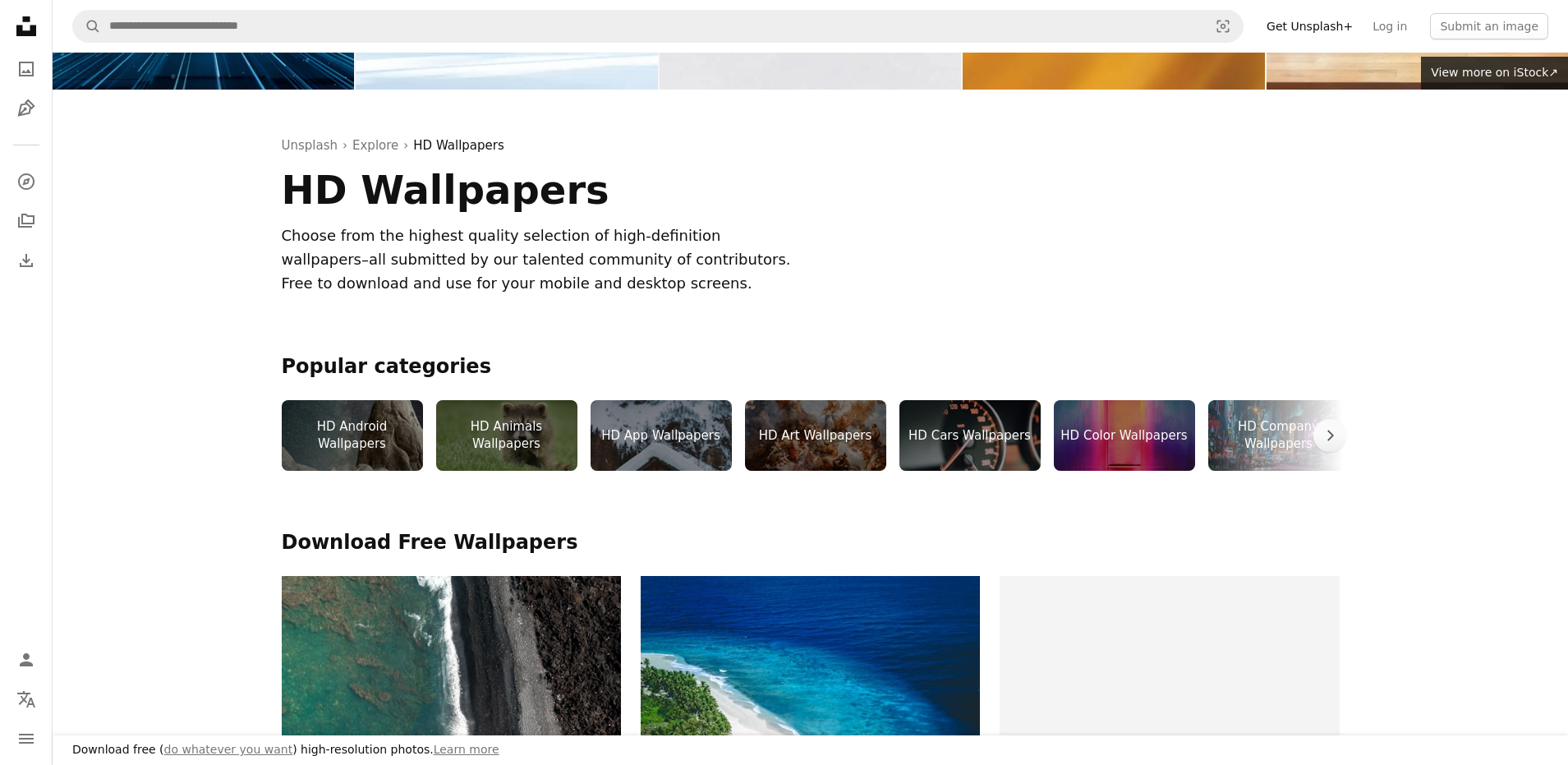
click at [497, 449] on div "HD Animals Wallpapers" at bounding box center [507, 436] width 141 height 70
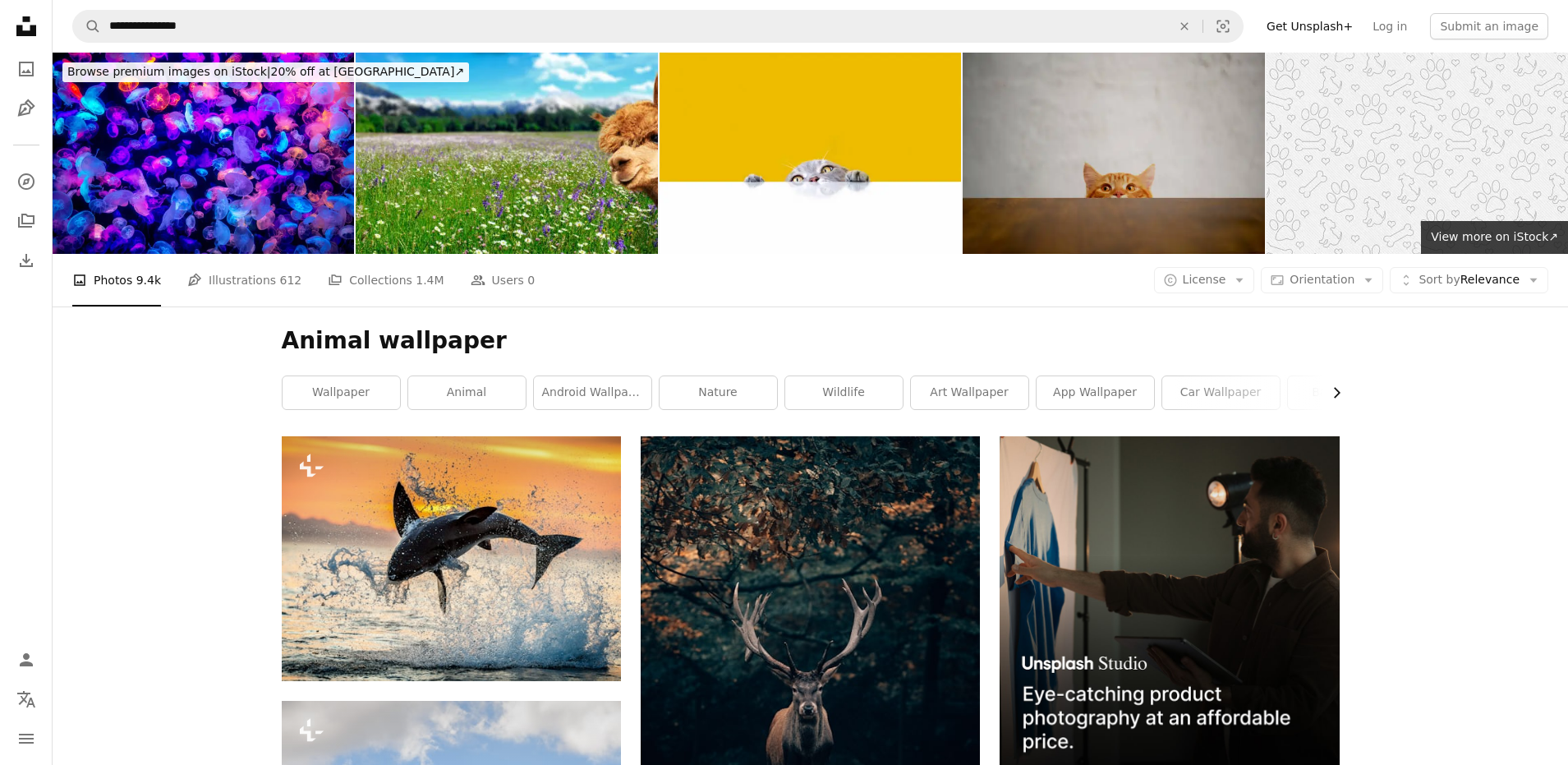
click at [1338, 397] on icon "Chevron right" at bounding box center [1336, 393] width 17 height 17
click at [1032, 395] on link "desktop wallpaper" at bounding box center [1029, 393] width 118 height 32
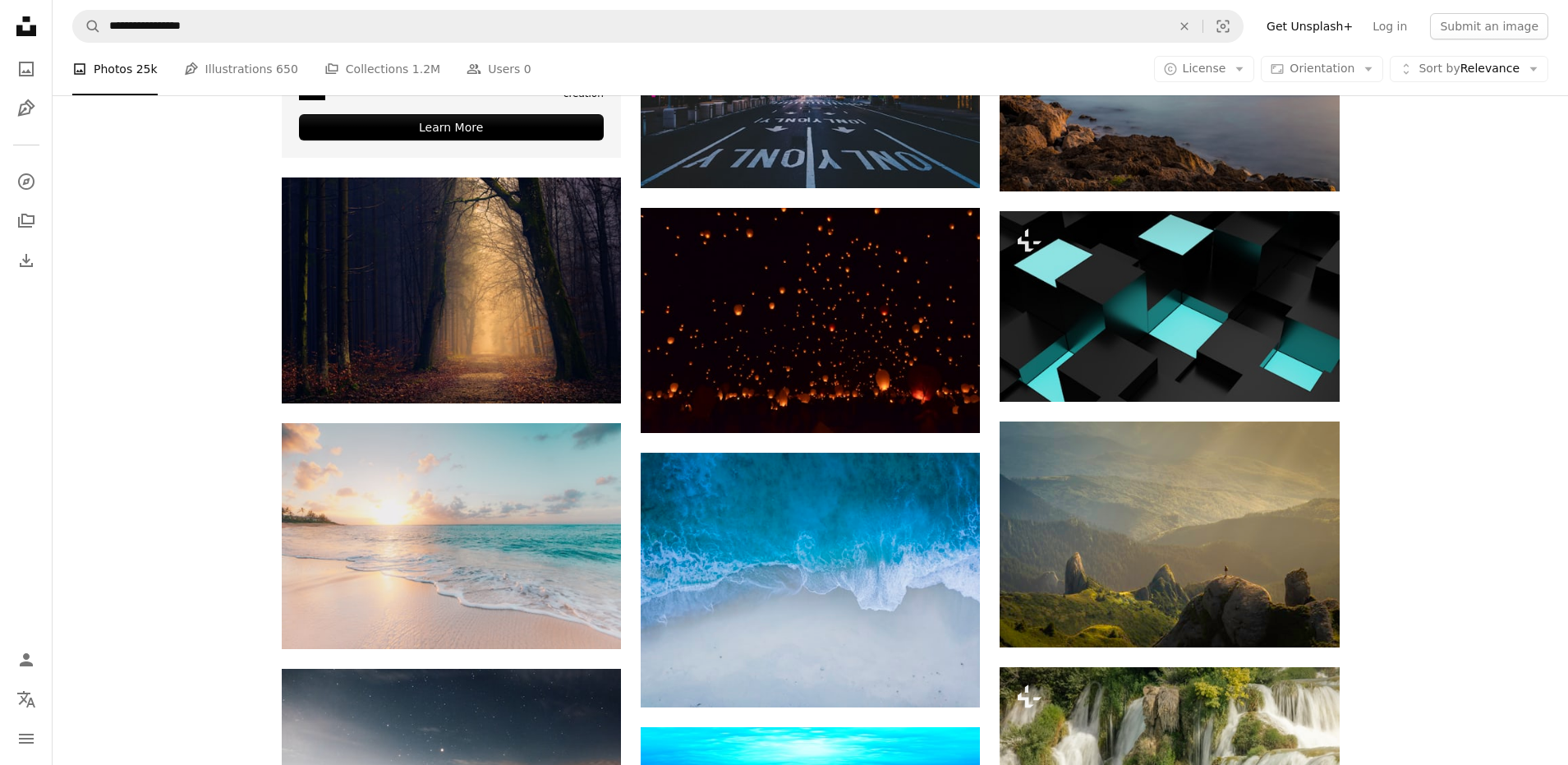
scroll to position [3369, 0]
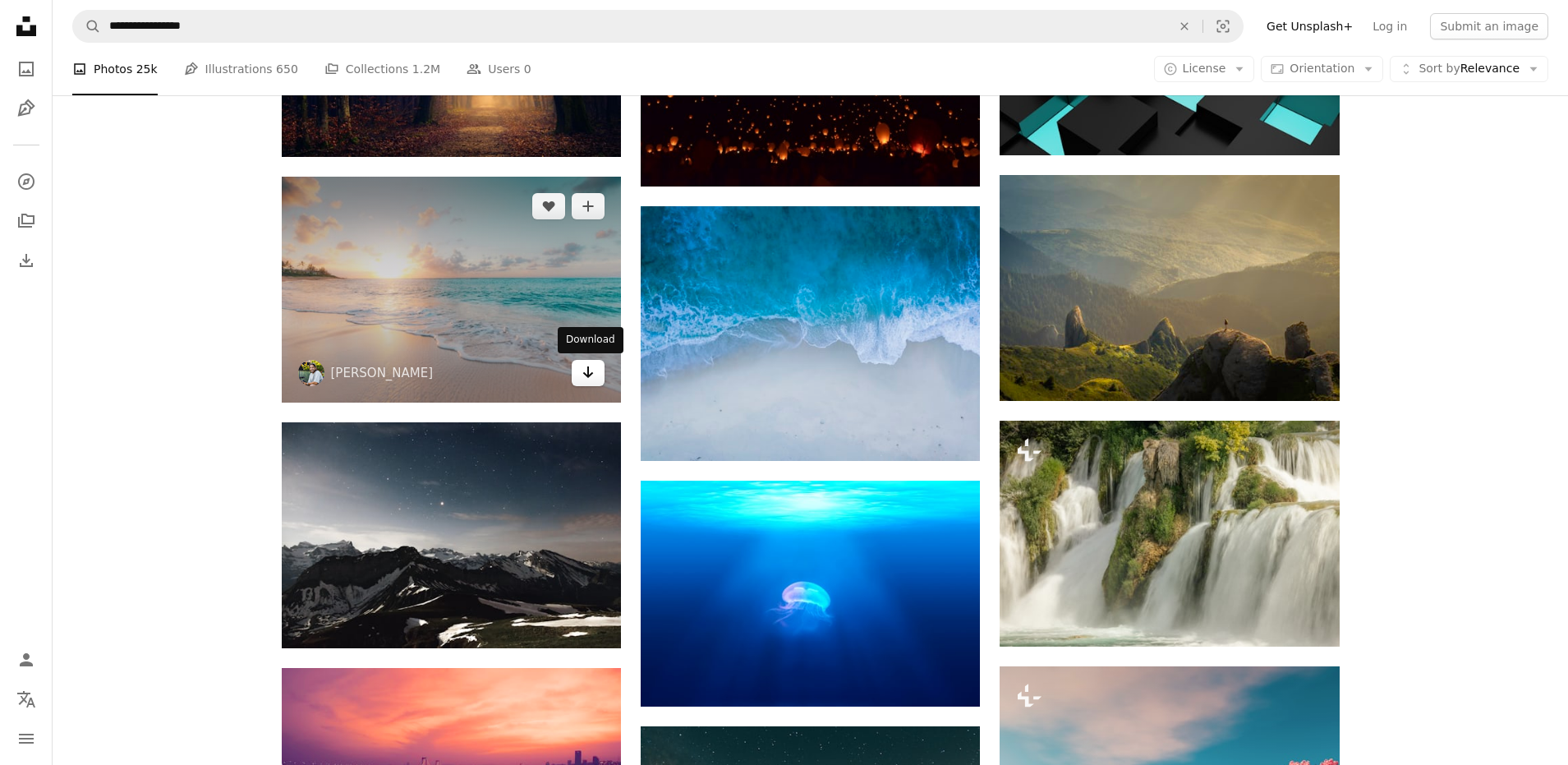
click at [598, 372] on link "Arrow pointing down" at bounding box center [587, 373] width 32 height 26
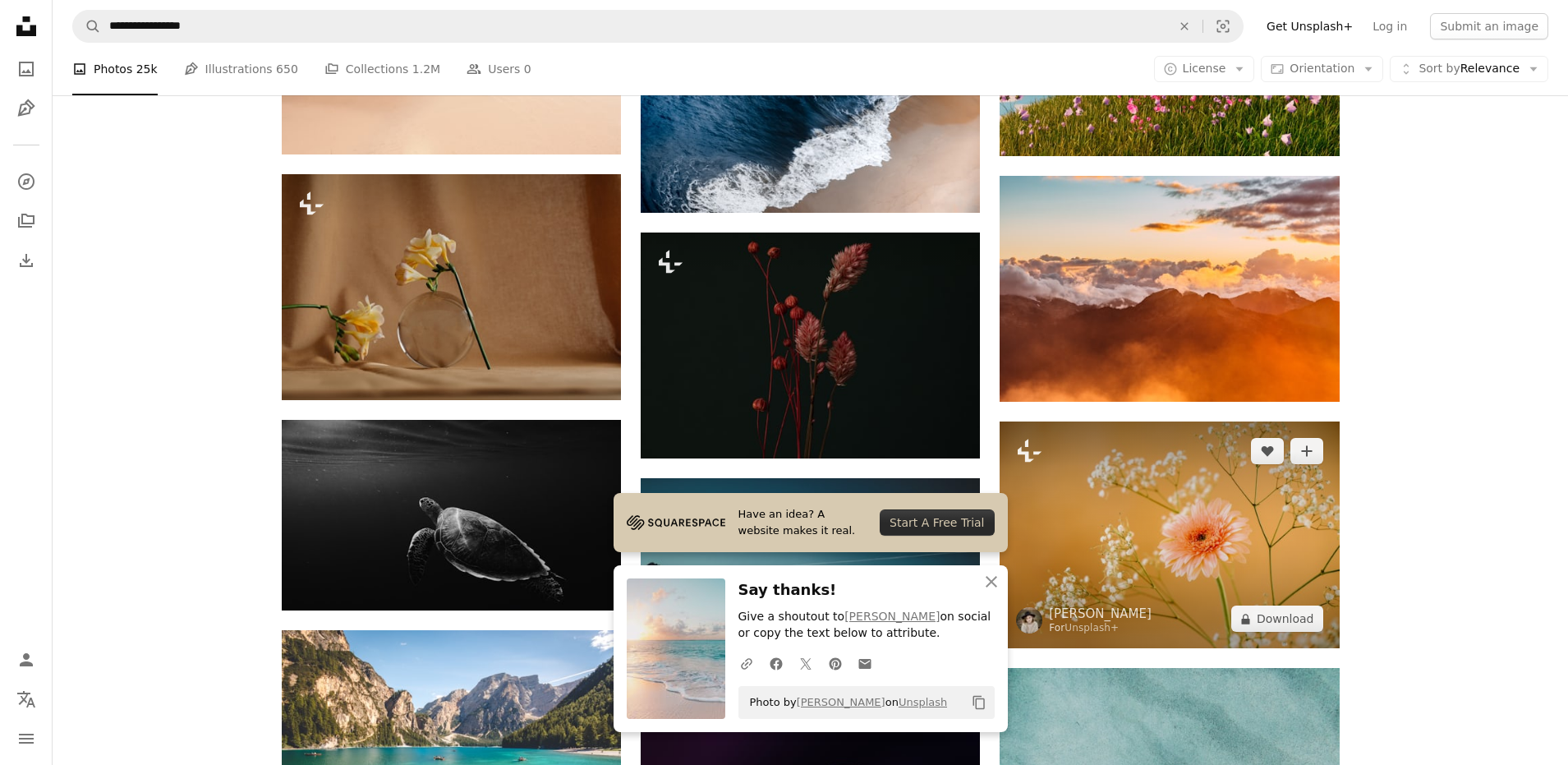
scroll to position [4684, 0]
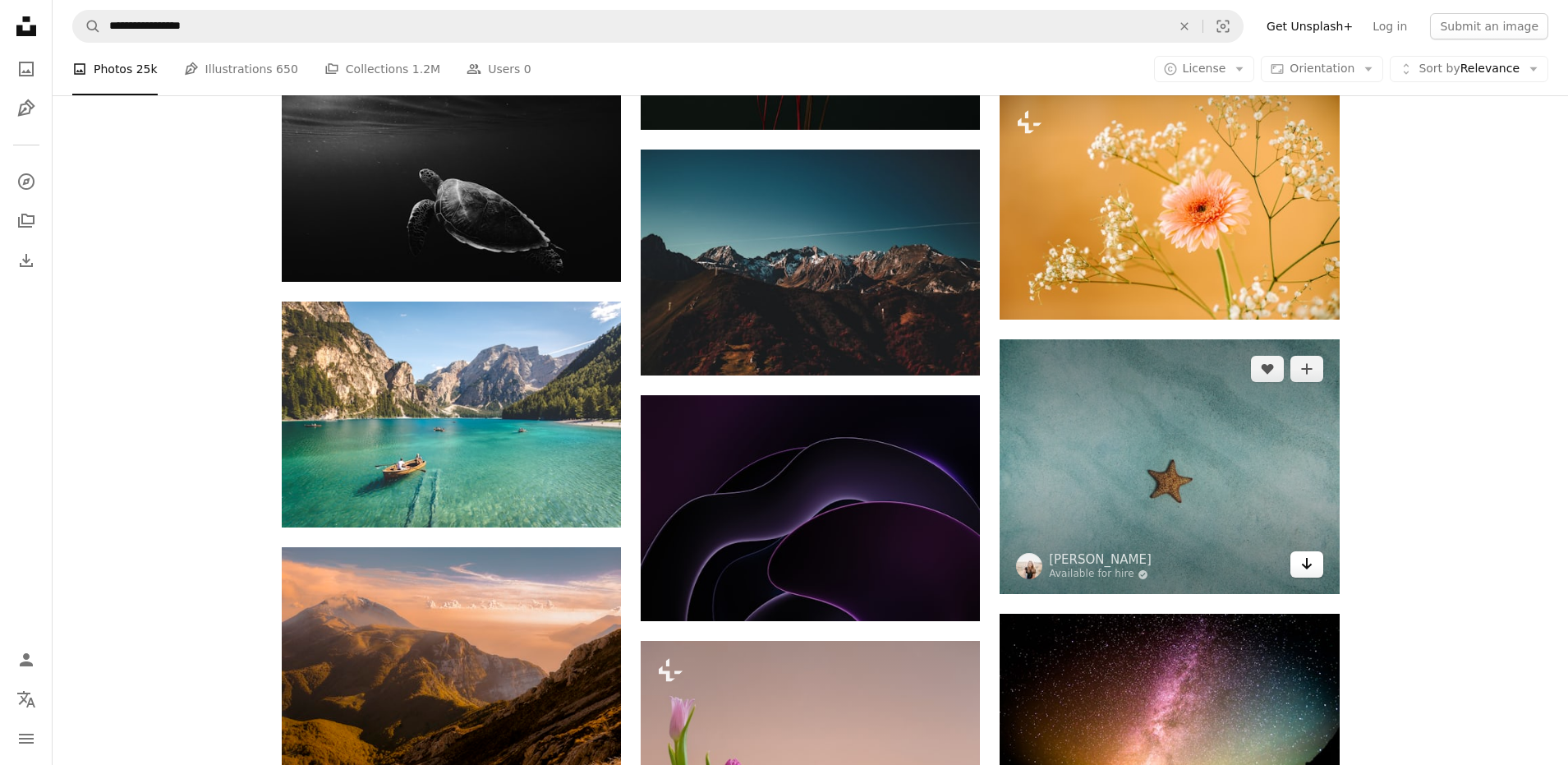
click at [1309, 567] on icon "Arrow pointing down" at bounding box center [1306, 564] width 13 height 19
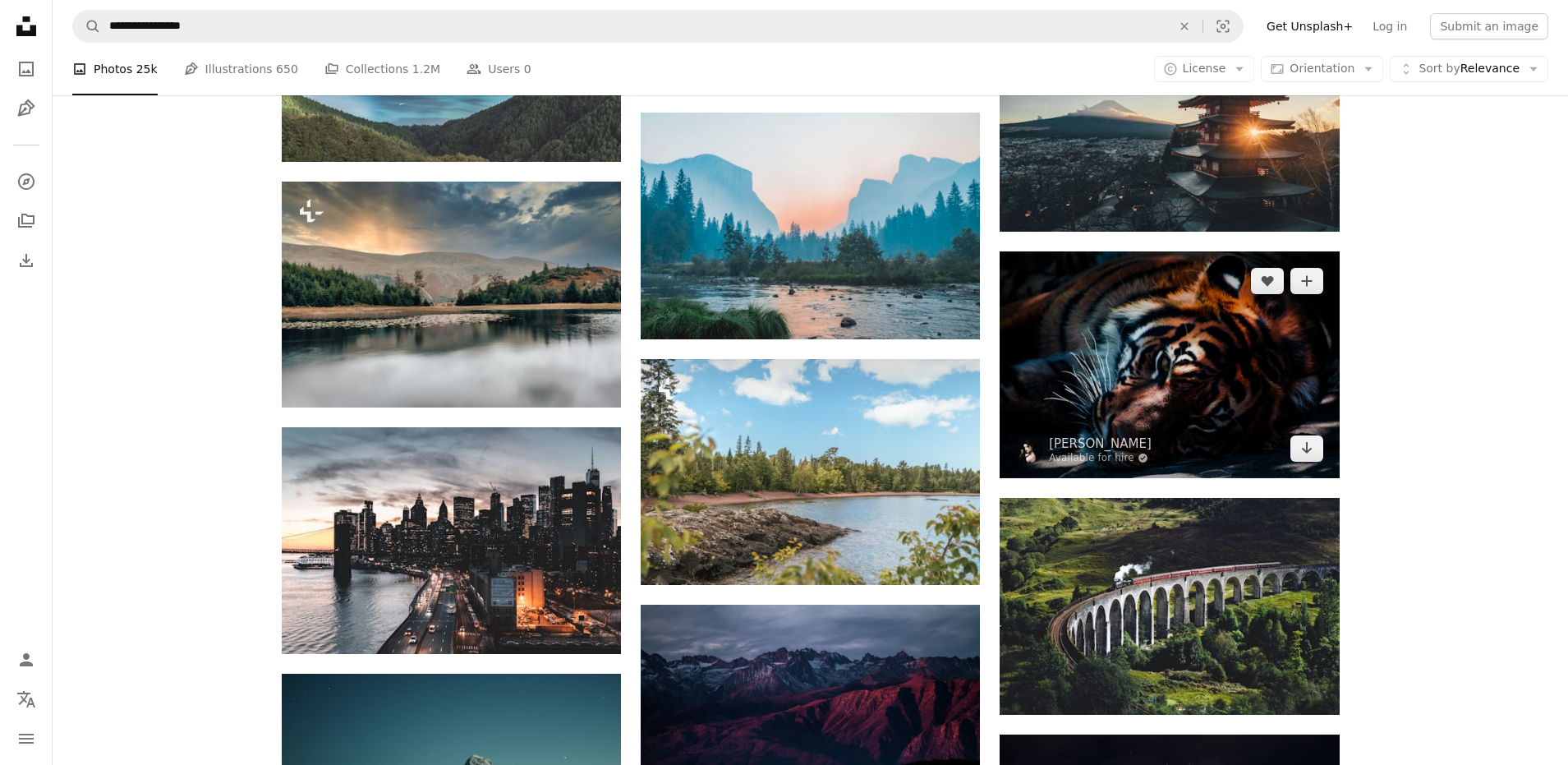
scroll to position [6328, 0]
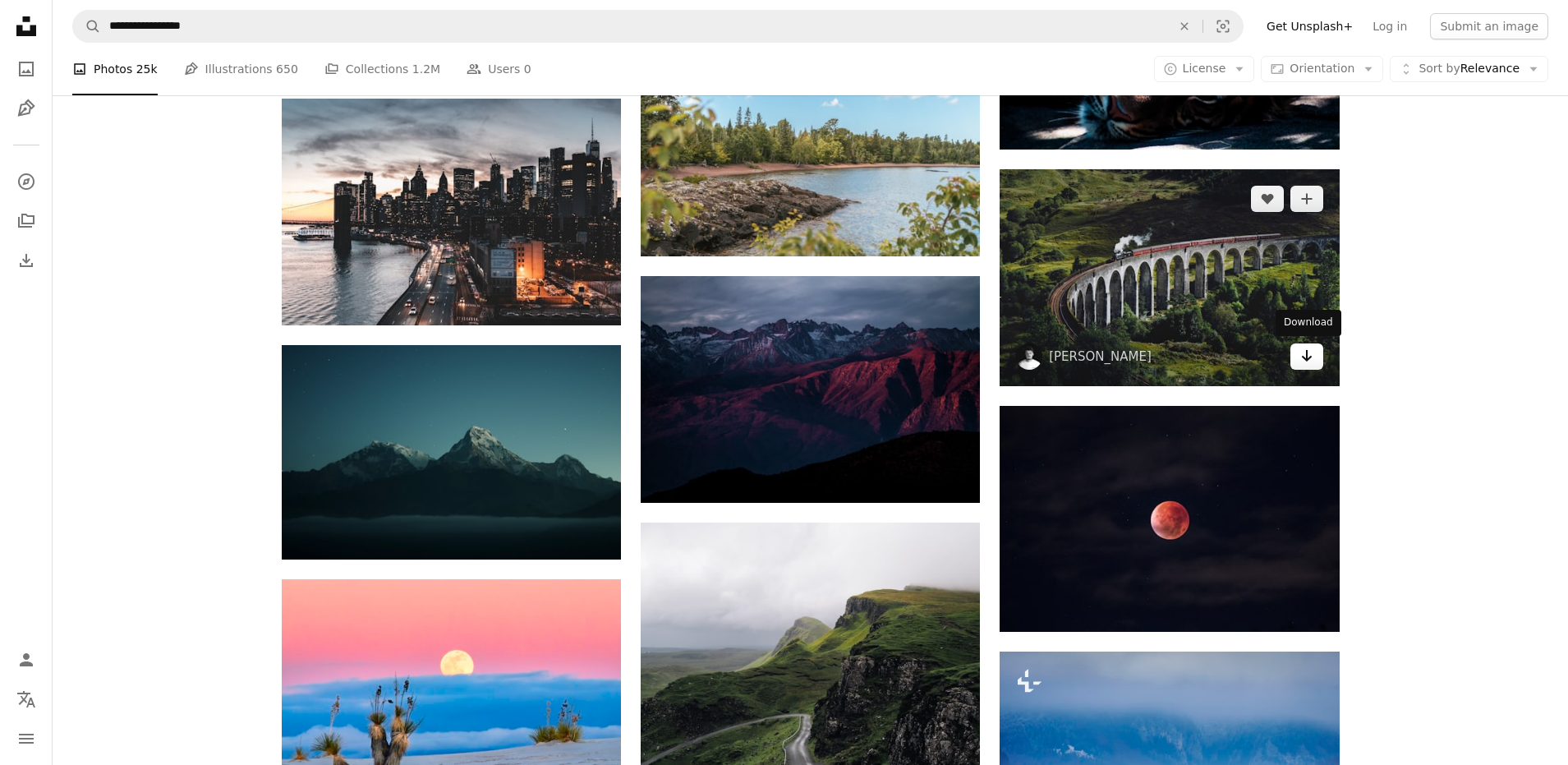
click at [1308, 358] on icon "Download" at bounding box center [1306, 356] width 11 height 11
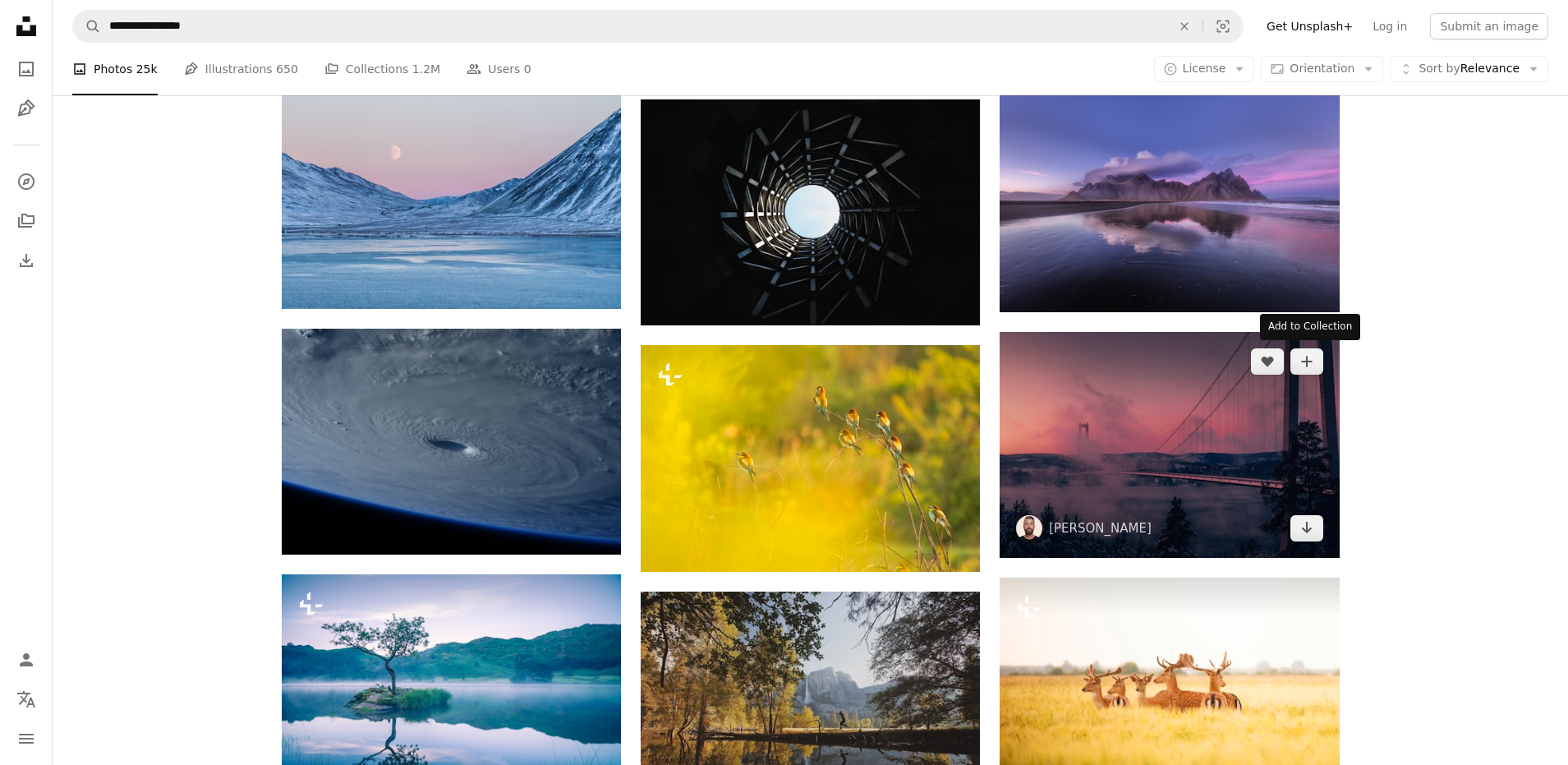
scroll to position [8711, 0]
